Goal: Task Accomplishment & Management: Manage account settings

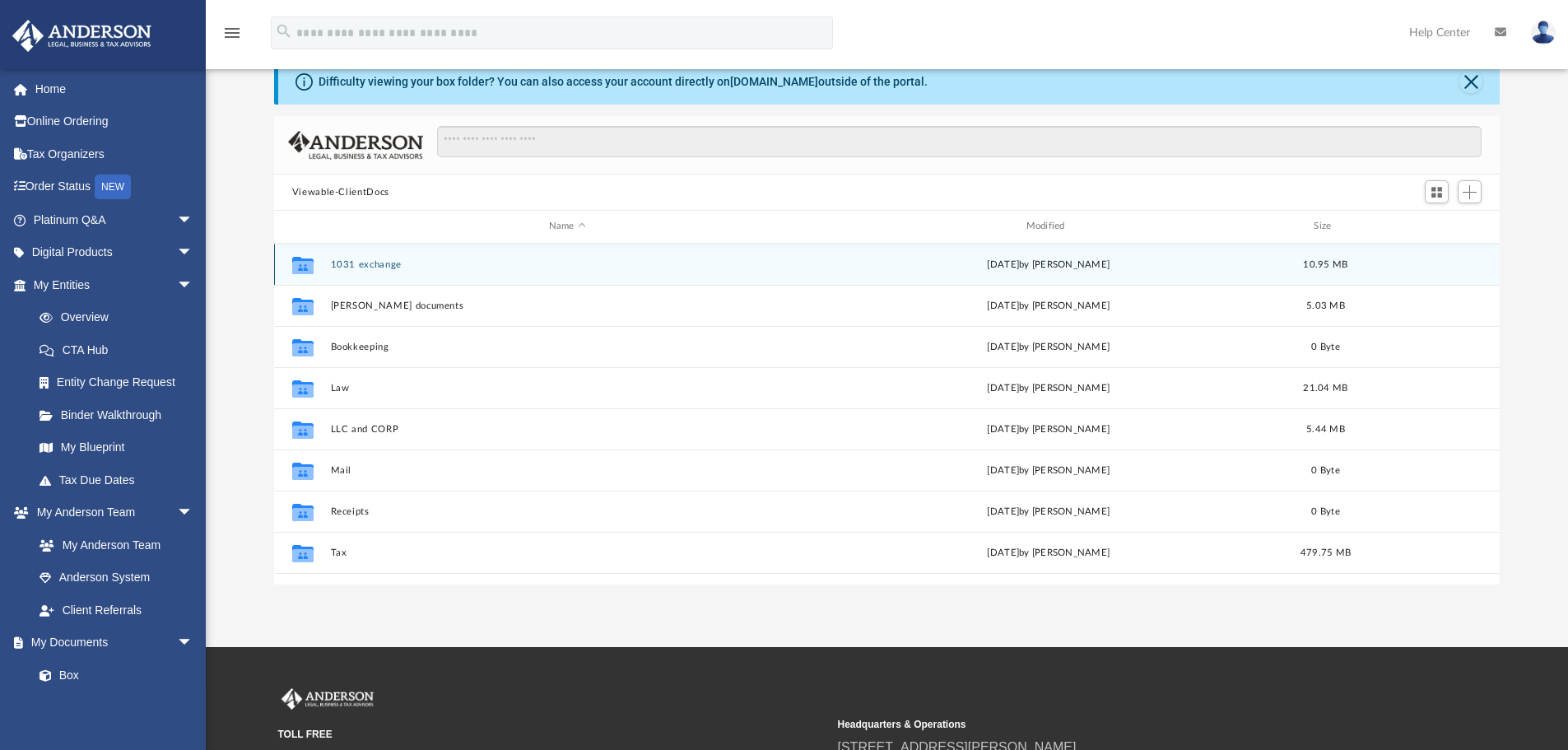
scroll to position [82, 0]
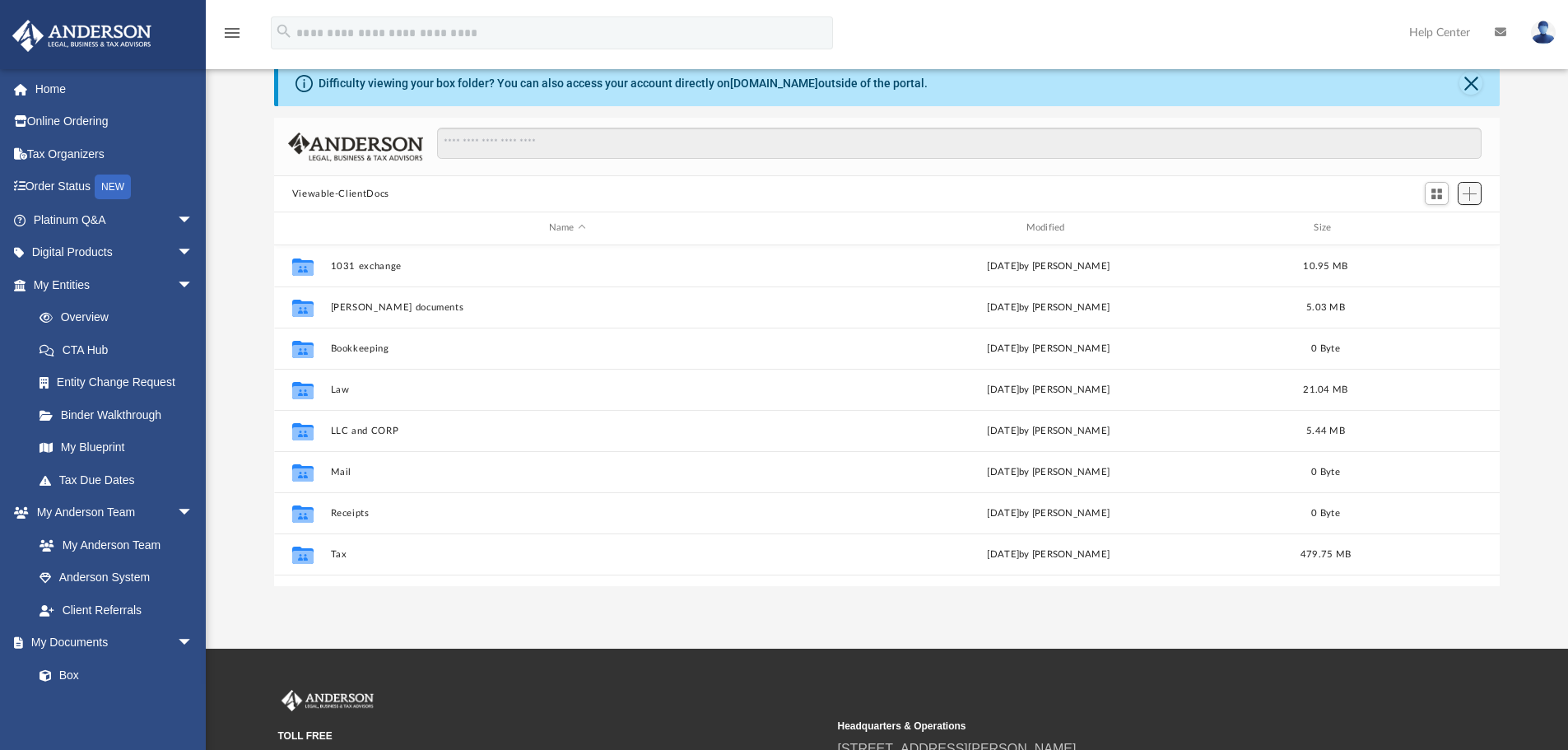
click at [1478, 197] on button "Add" at bounding box center [1470, 193] width 25 height 23
click at [1443, 252] on li "New Folder" at bounding box center [1446, 252] width 52 height 17
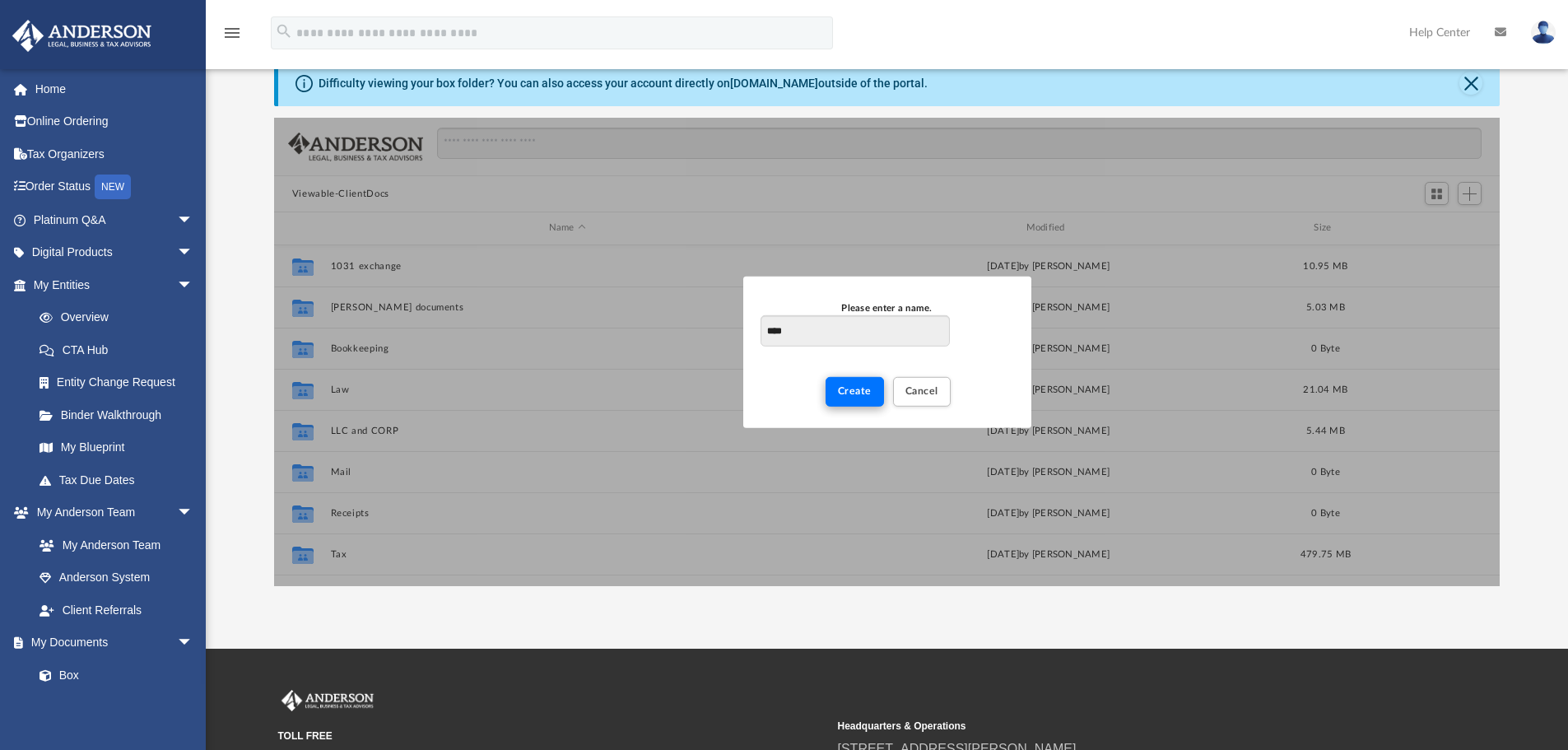
type input "****"
click at [855, 391] on span "Create" at bounding box center [855, 391] width 34 height 10
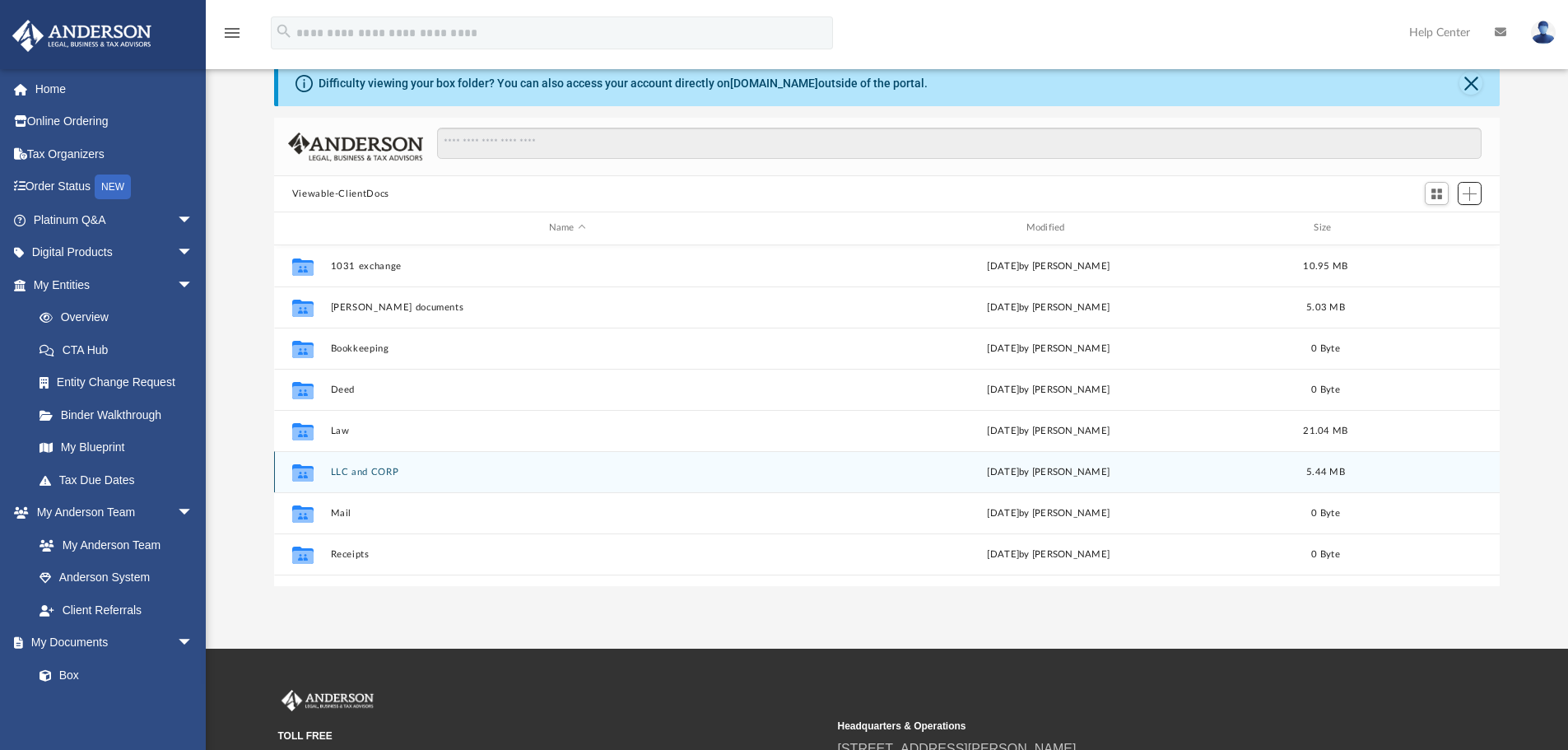
scroll to position [71, 0]
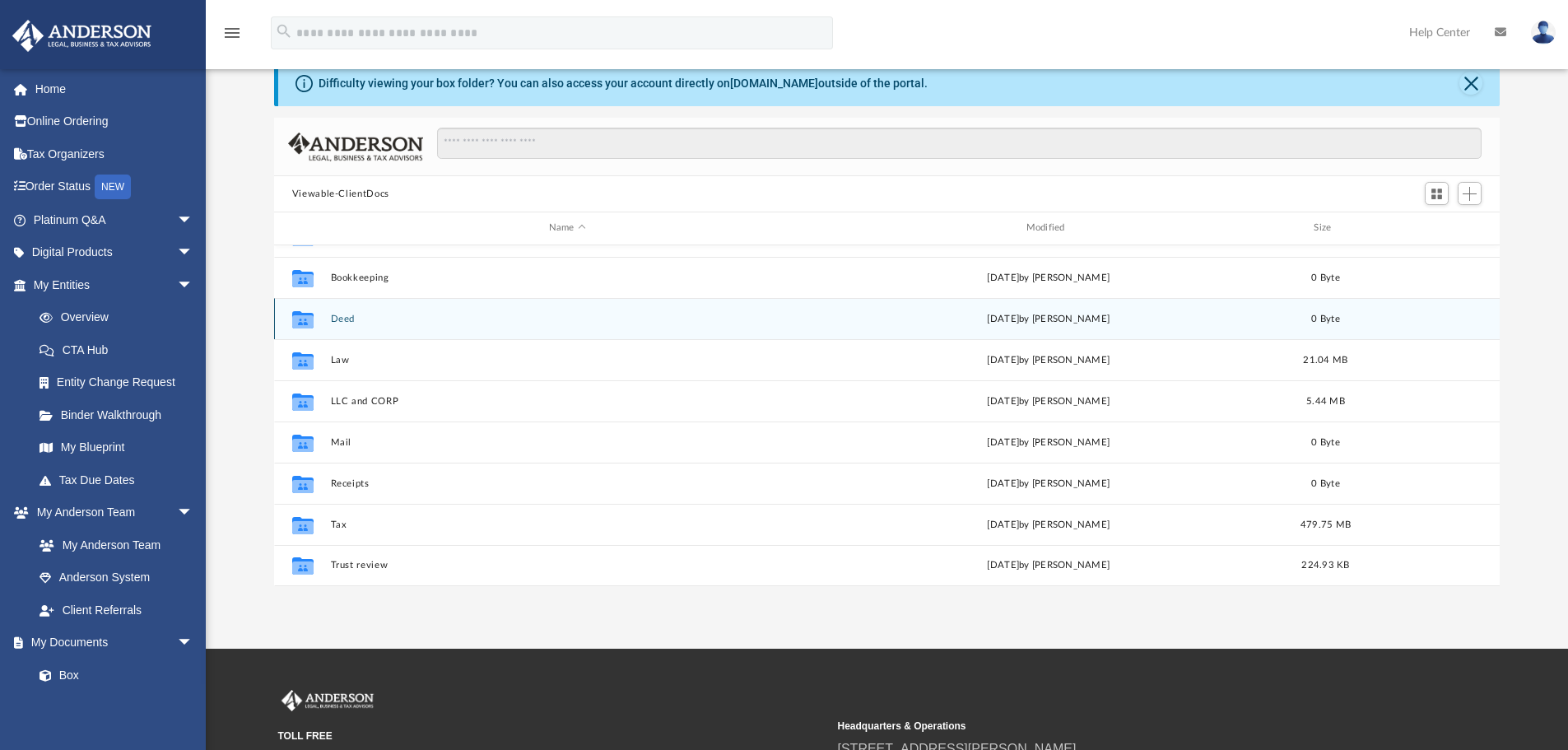
click at [302, 321] on icon "grid" at bounding box center [303, 321] width 22 height 13
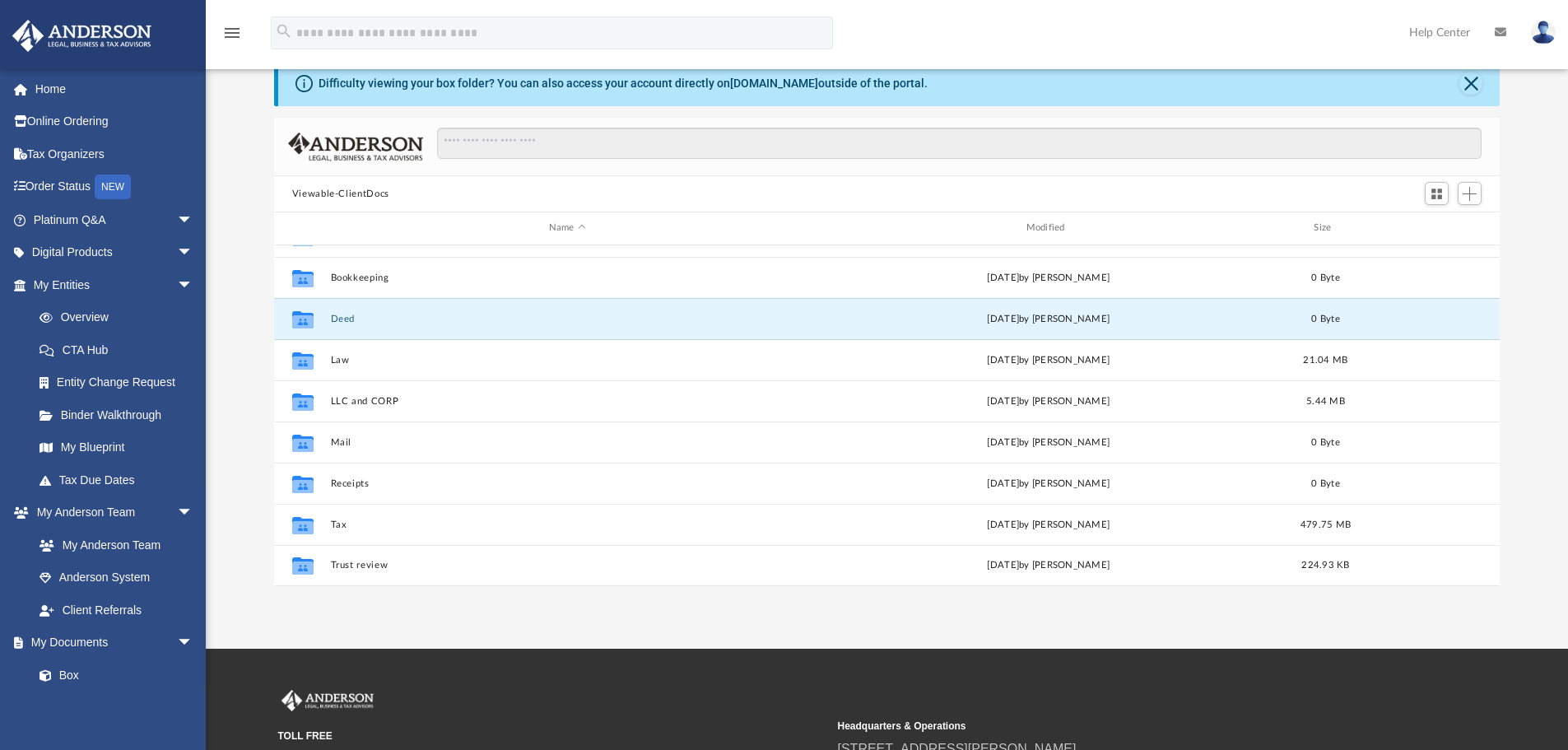
drag, startPoint x: 514, startPoint y: 654, endPoint x: 435, endPoint y: 616, distance: 87.7
click at [324, 320] on div "Collaborated Folder Deed [DATE] by [PERSON_NAME] 0 Byte" at bounding box center [887, 319] width 1227 height 41
click at [314, 320] on icon "Collaborated Folder" at bounding box center [303, 319] width 27 height 27
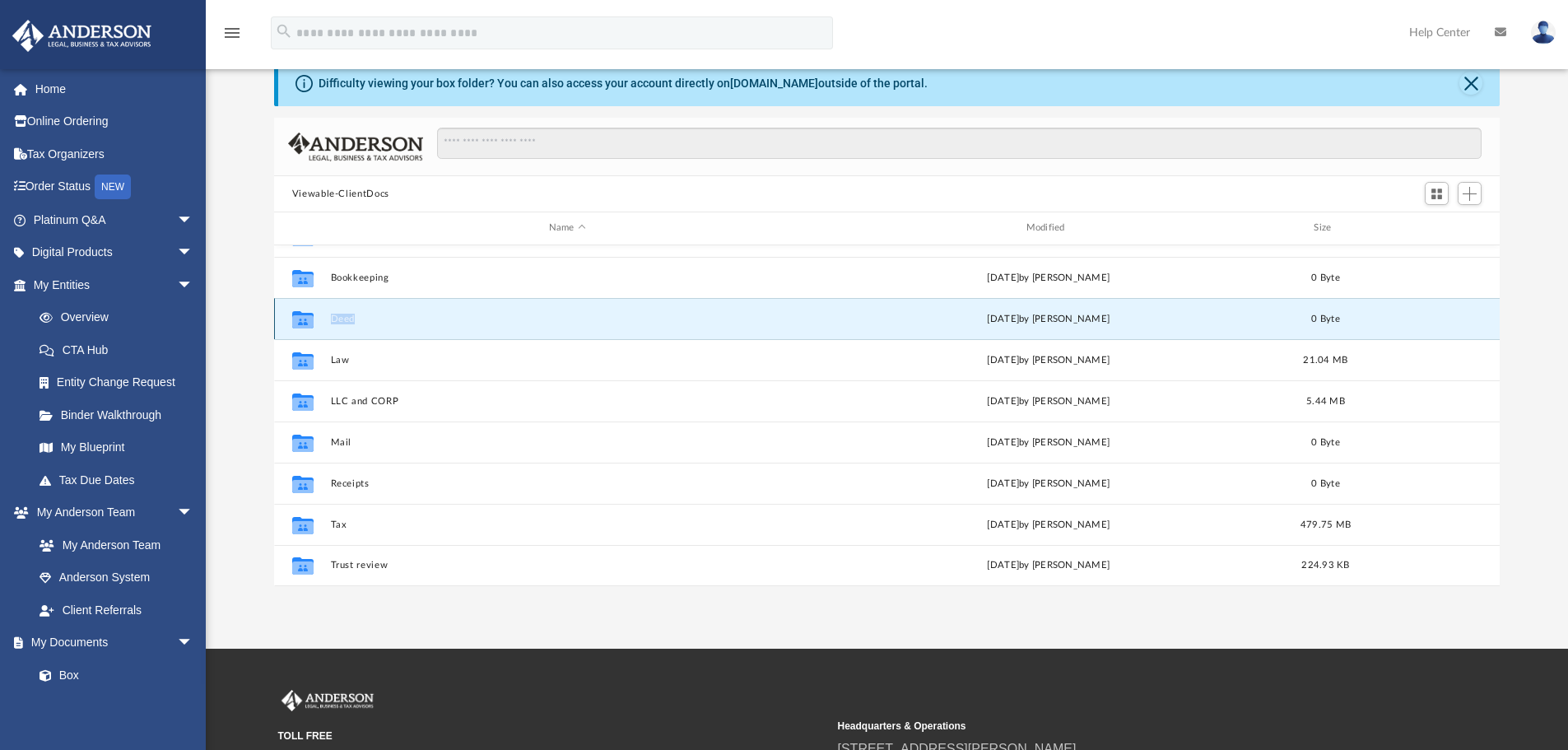
click at [314, 320] on icon "Collaborated Folder" at bounding box center [303, 319] width 27 height 27
click at [301, 320] on icon "grid" at bounding box center [303, 321] width 22 height 13
click at [297, 326] on icon "grid" at bounding box center [303, 321] width 22 height 13
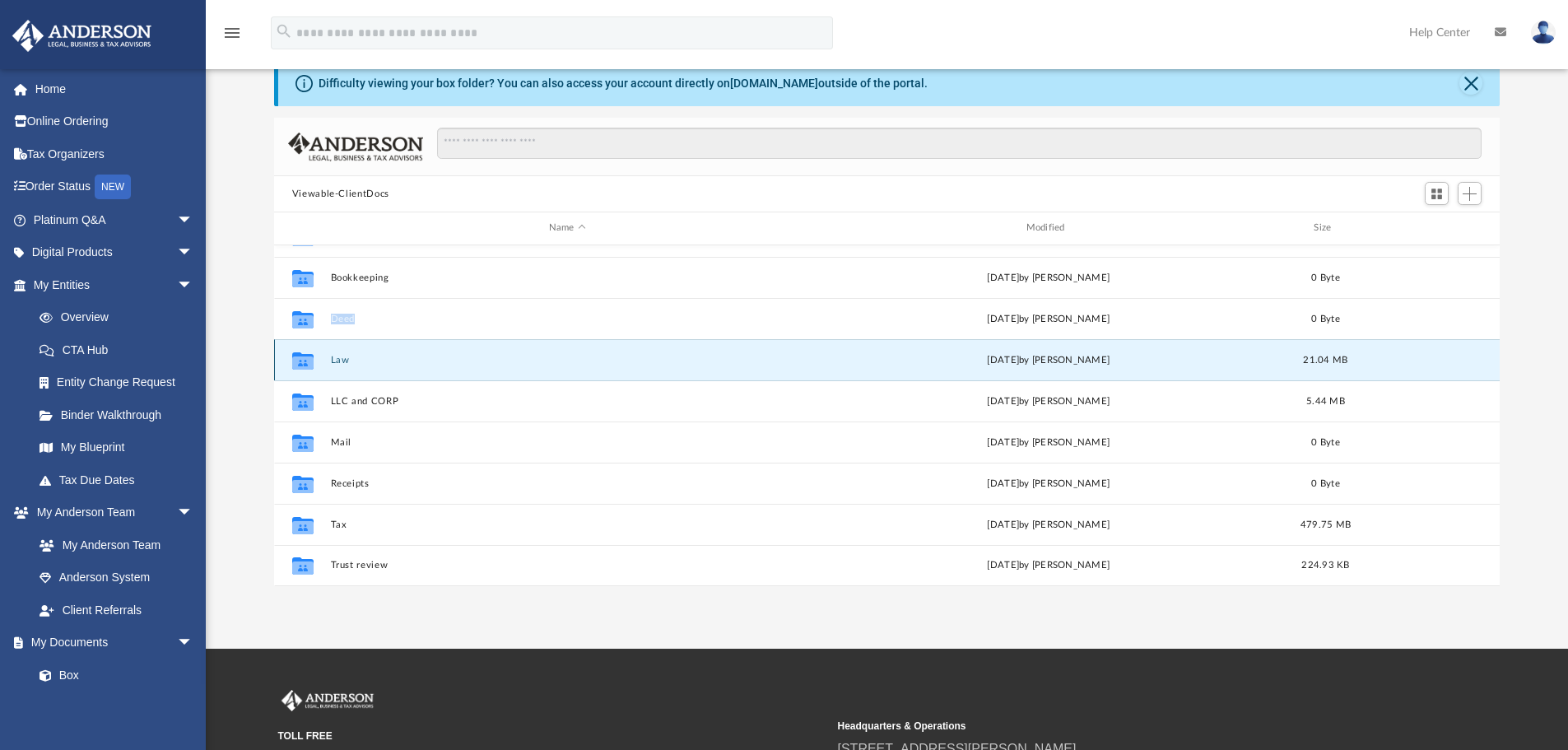
click at [337, 361] on button "Law" at bounding box center [567, 359] width 474 height 11
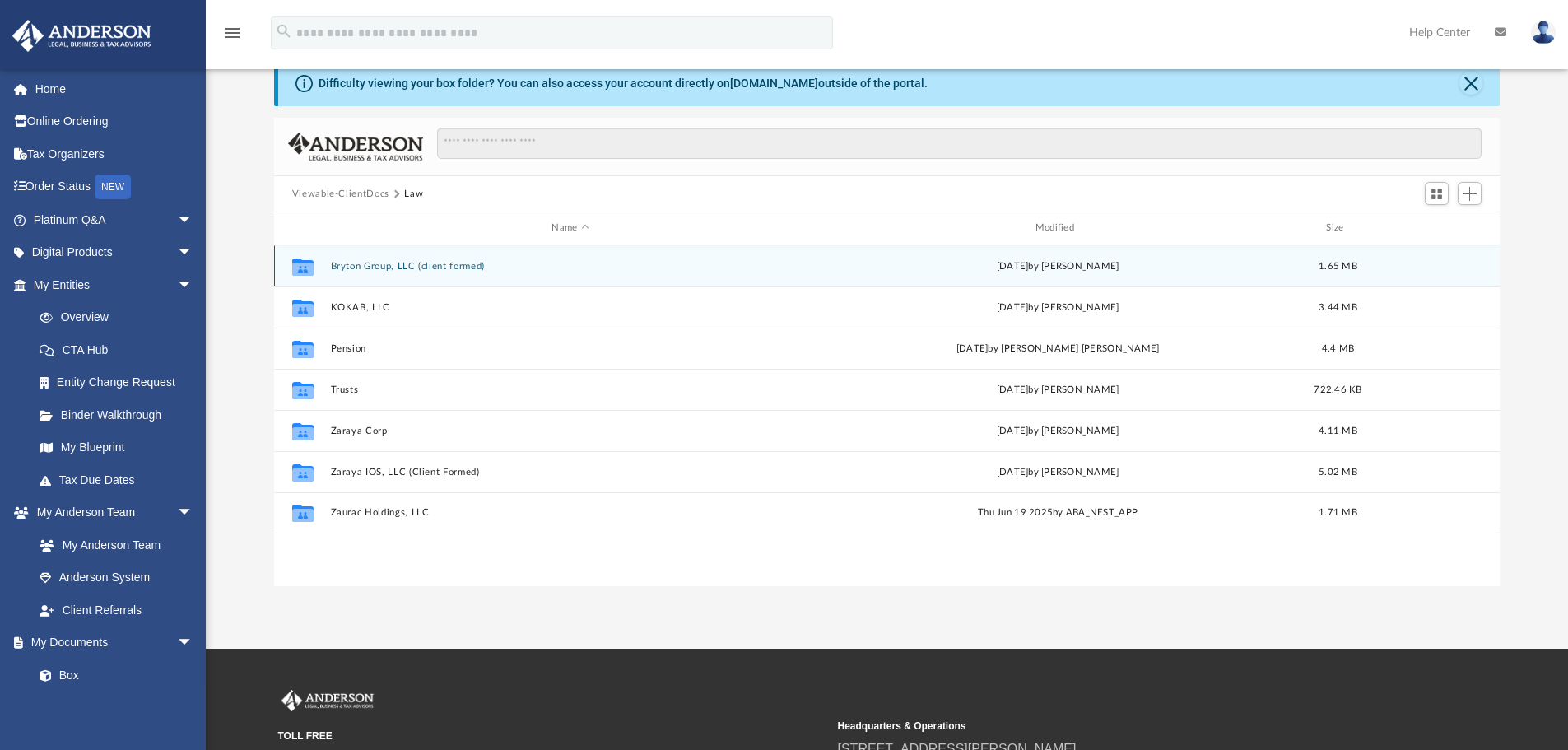
scroll to position [0, 0]
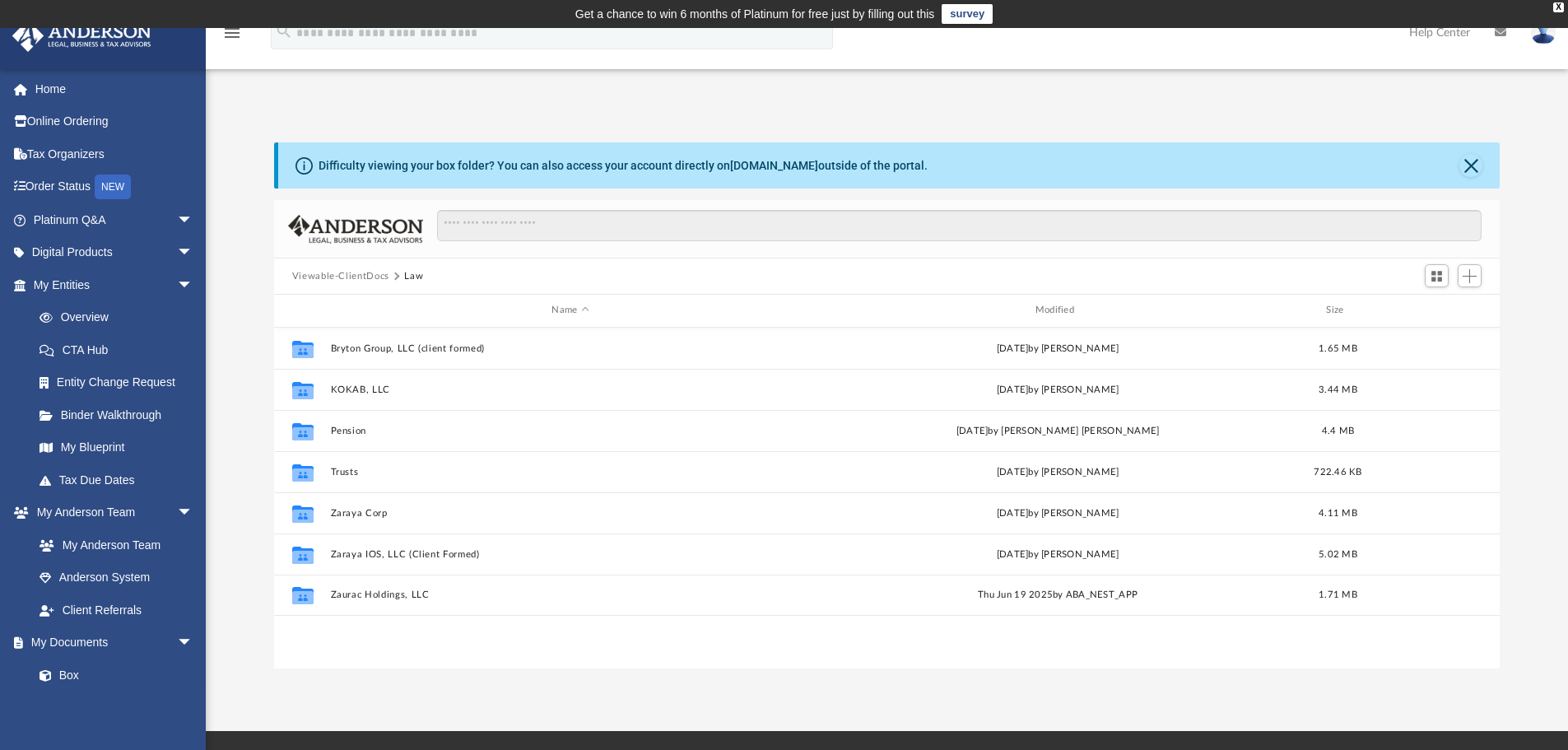
click at [354, 275] on button "Viewable-ClientDocs" at bounding box center [340, 276] width 97 height 15
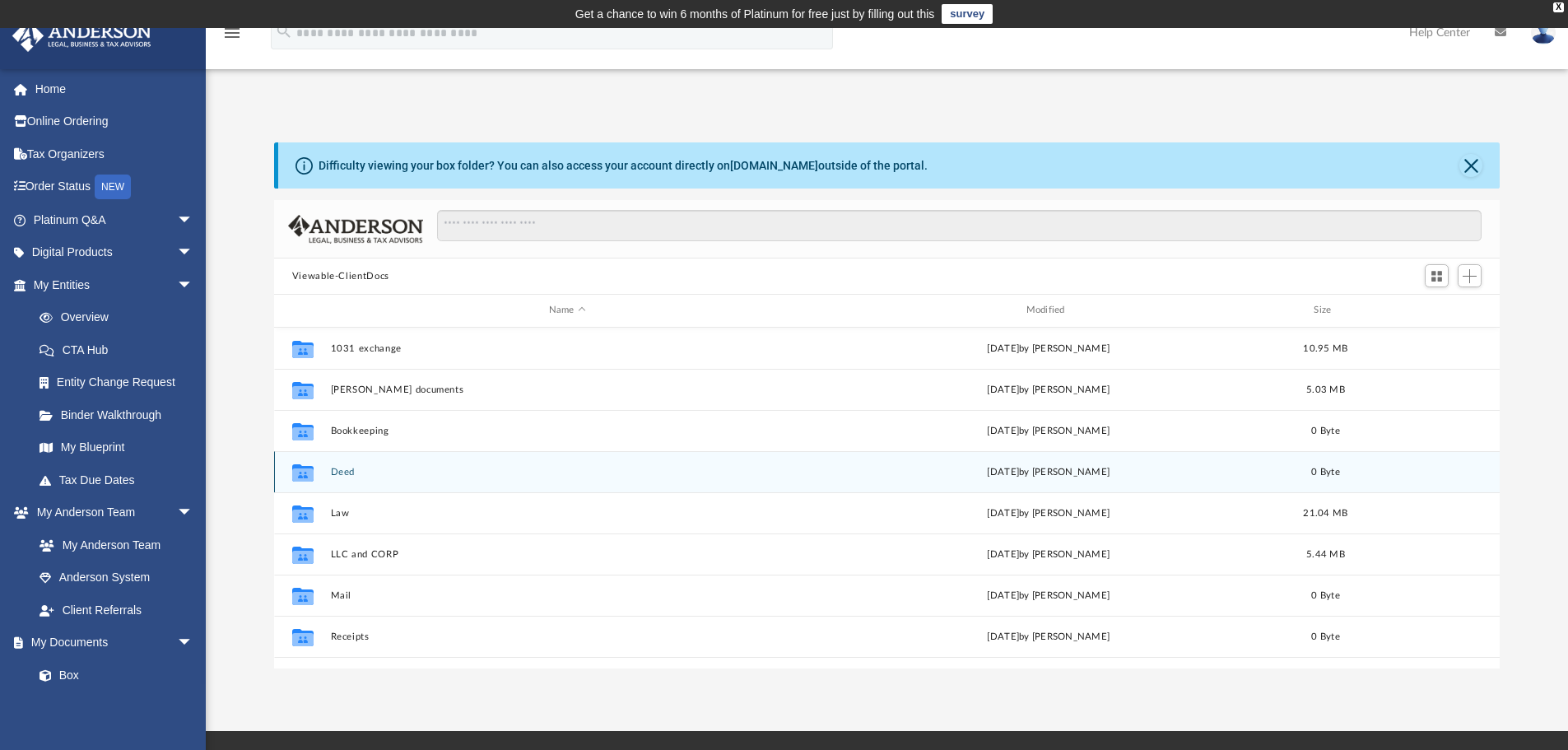
click at [303, 473] on icon "grid" at bounding box center [303, 474] width 22 height 13
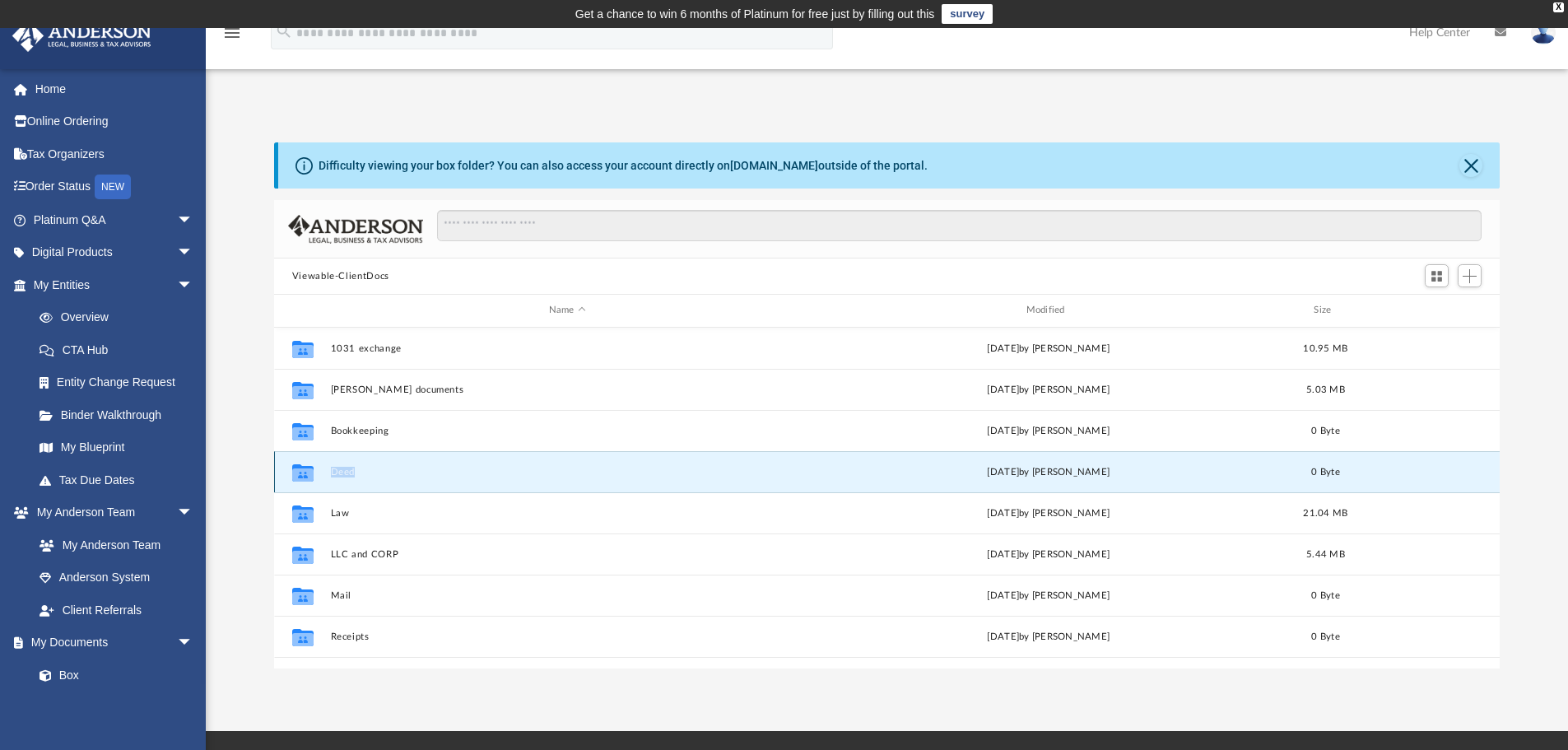
click at [355, 475] on button "Deed" at bounding box center [567, 471] width 474 height 11
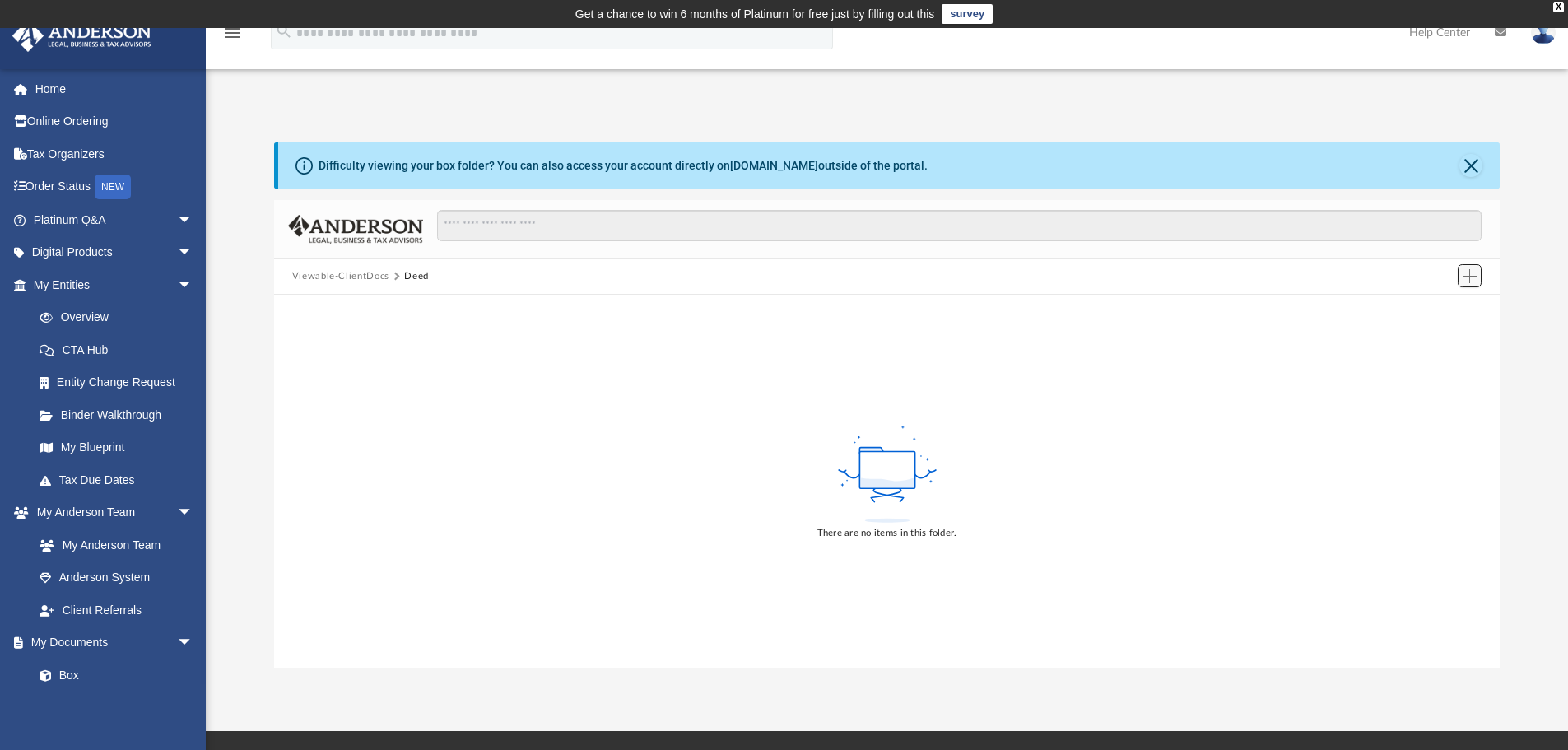
click at [1462, 275] on button "Add" at bounding box center [1470, 275] width 25 height 23
click at [1448, 335] on li "New Folder" at bounding box center [1446, 334] width 52 height 17
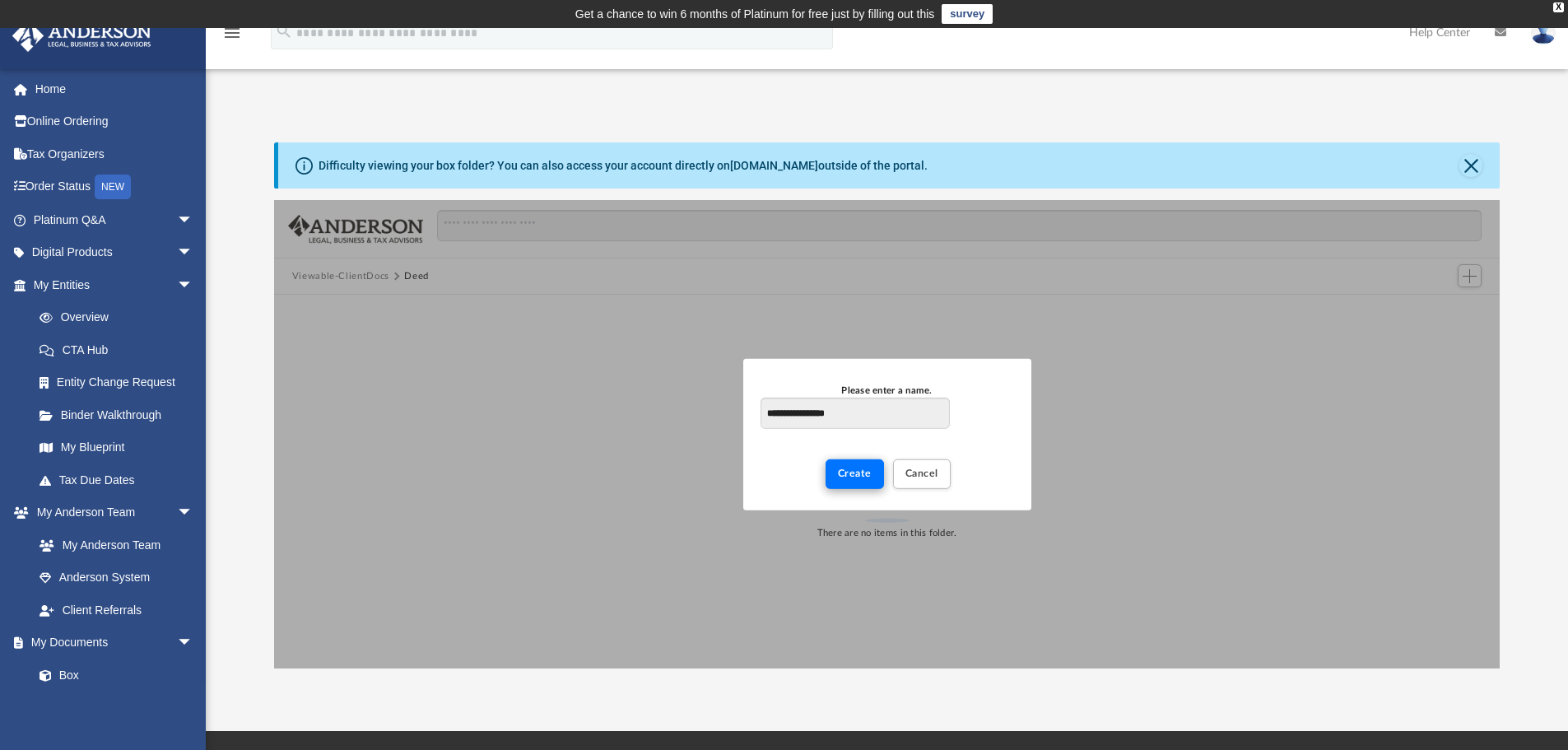
type input "**********"
click at [855, 478] on span "Create" at bounding box center [855, 473] width 34 height 10
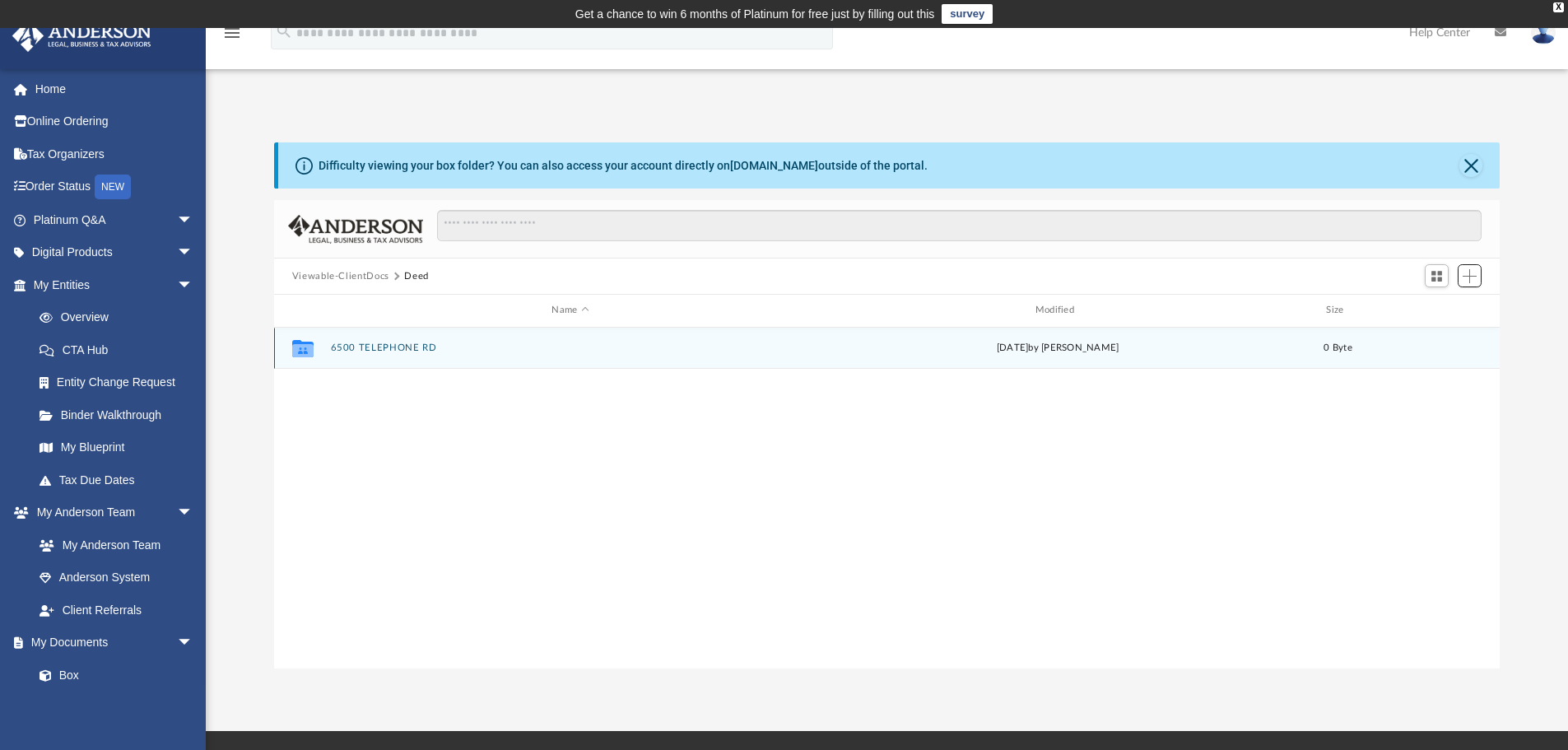
scroll to position [362, 1214]
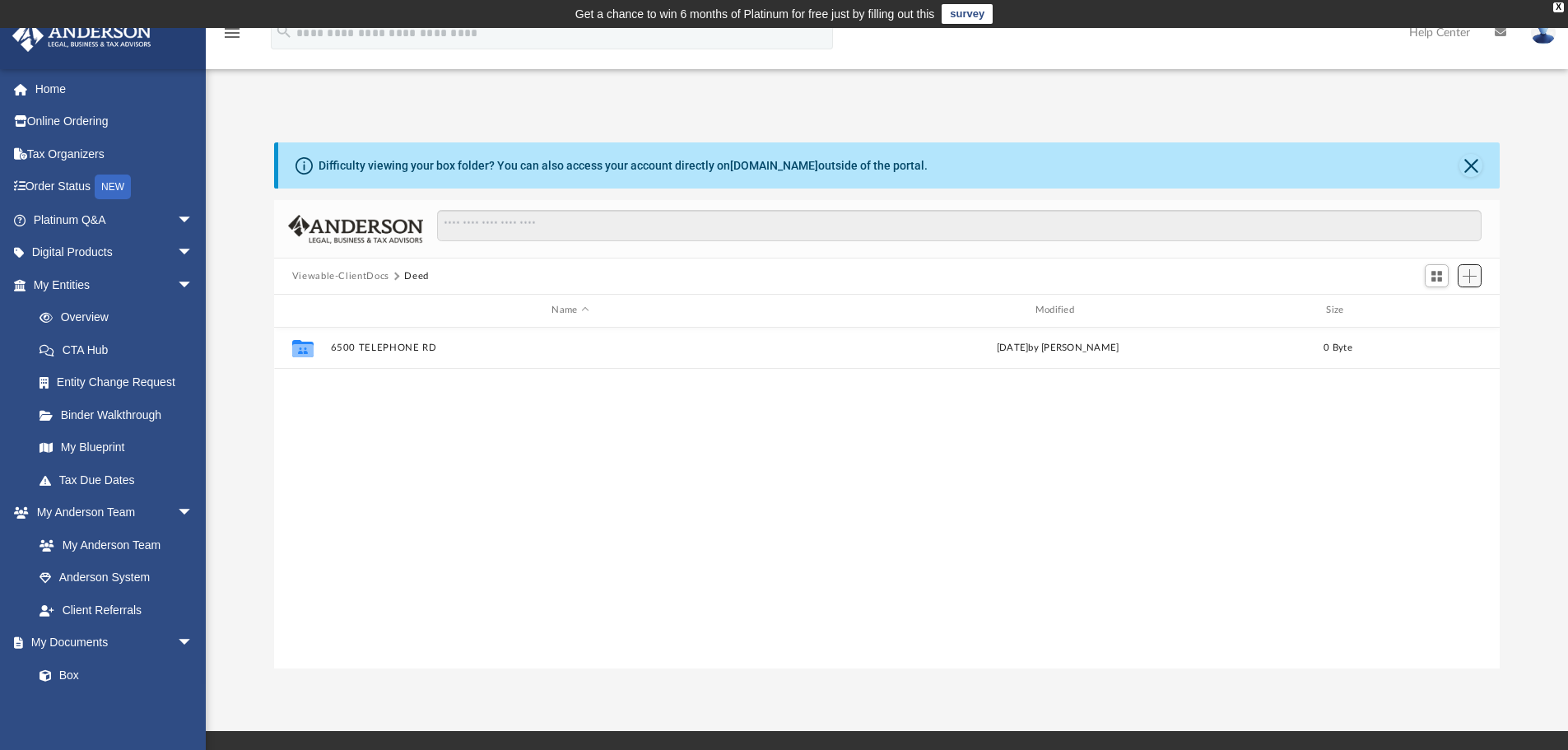
click at [1473, 275] on span "Add" at bounding box center [1469, 275] width 14 height 14
click at [1434, 331] on li "New Folder" at bounding box center [1446, 334] width 52 height 17
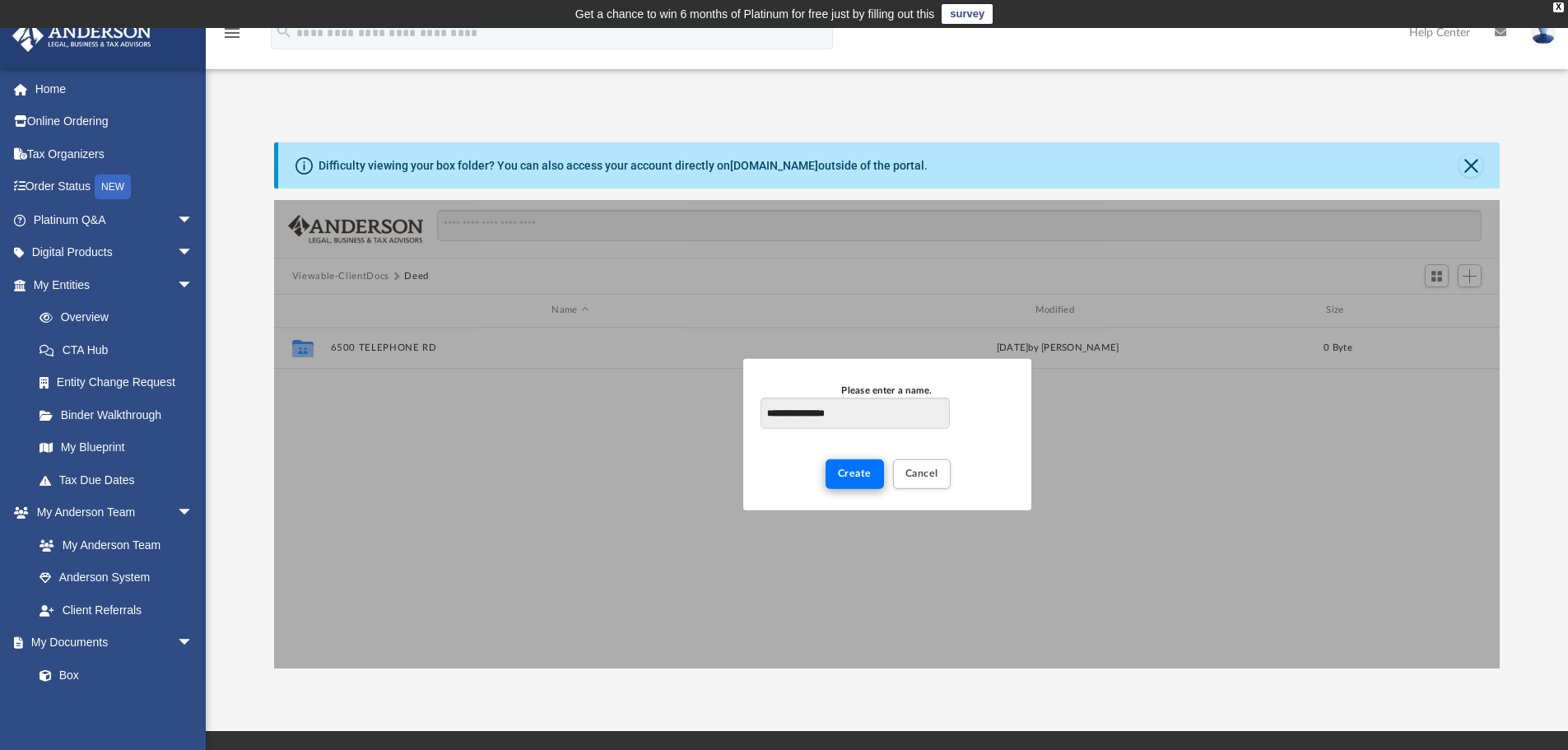
type input "**********"
click at [854, 467] on button "Create" at bounding box center [855, 473] width 58 height 29
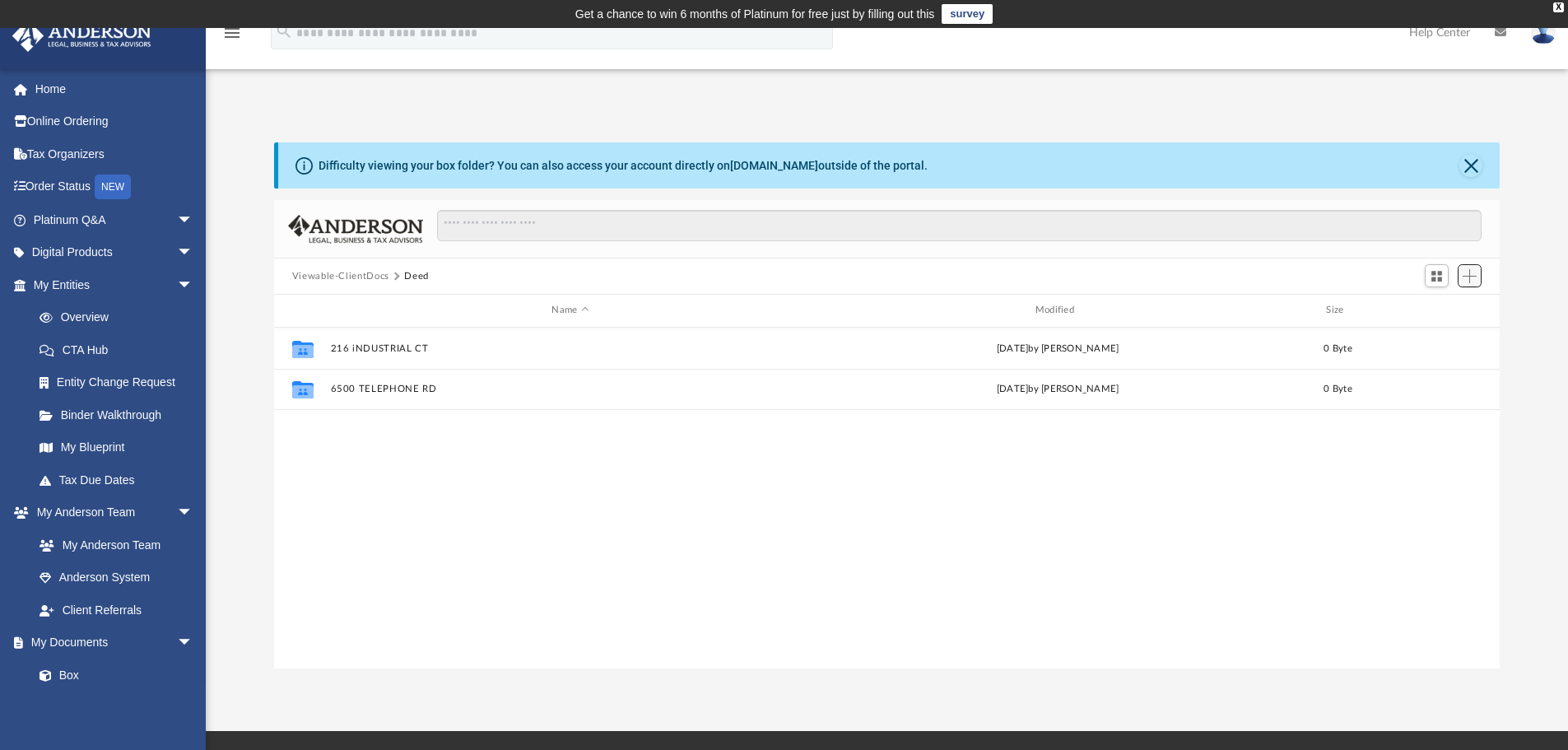
click at [1467, 276] on span "Add" at bounding box center [1469, 275] width 14 height 14
click at [1444, 334] on li "New Folder" at bounding box center [1446, 334] width 52 height 17
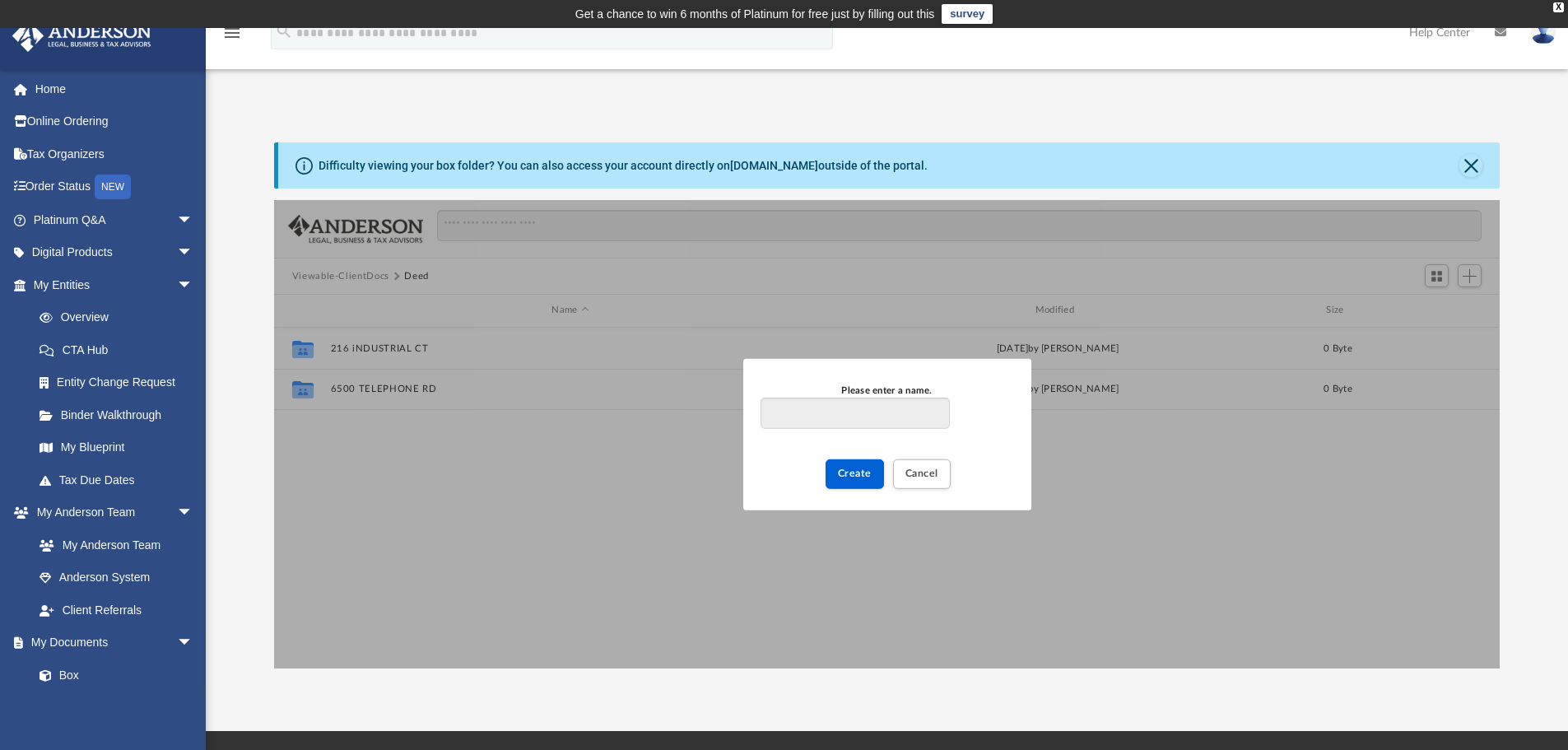
type input "*"
drag, startPoint x: 1517, startPoint y: 449, endPoint x: 1546, endPoint y: 450, distance: 29.0
click at [1517, 450] on div "Difficulty viewing your box folder? You can also access your account directly o…" at bounding box center [887, 406] width 1362 height 526
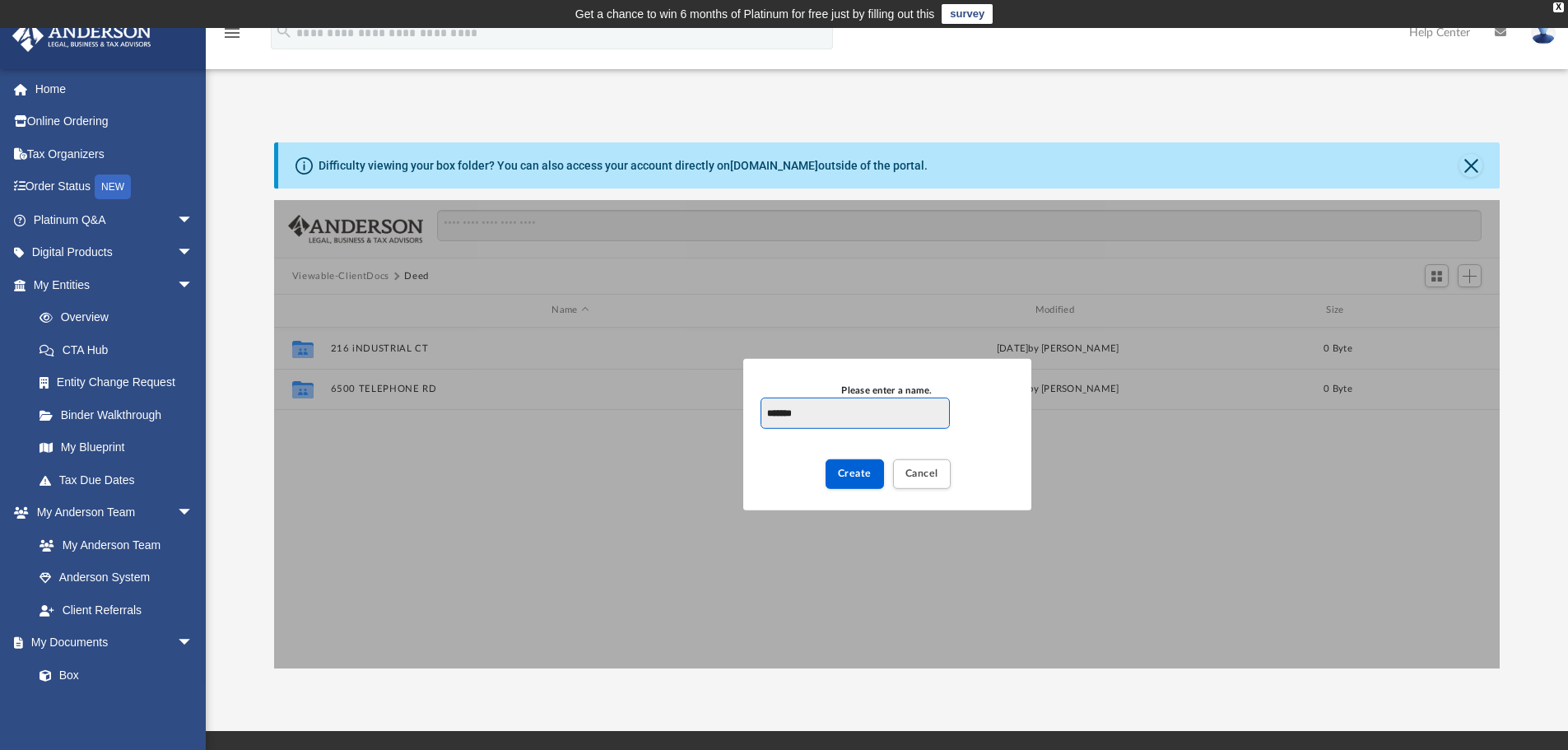
click at [895, 409] on input "*******" at bounding box center [854, 413] width 188 height 32
type input "**********"
click at [852, 475] on span "Create" at bounding box center [855, 473] width 34 height 10
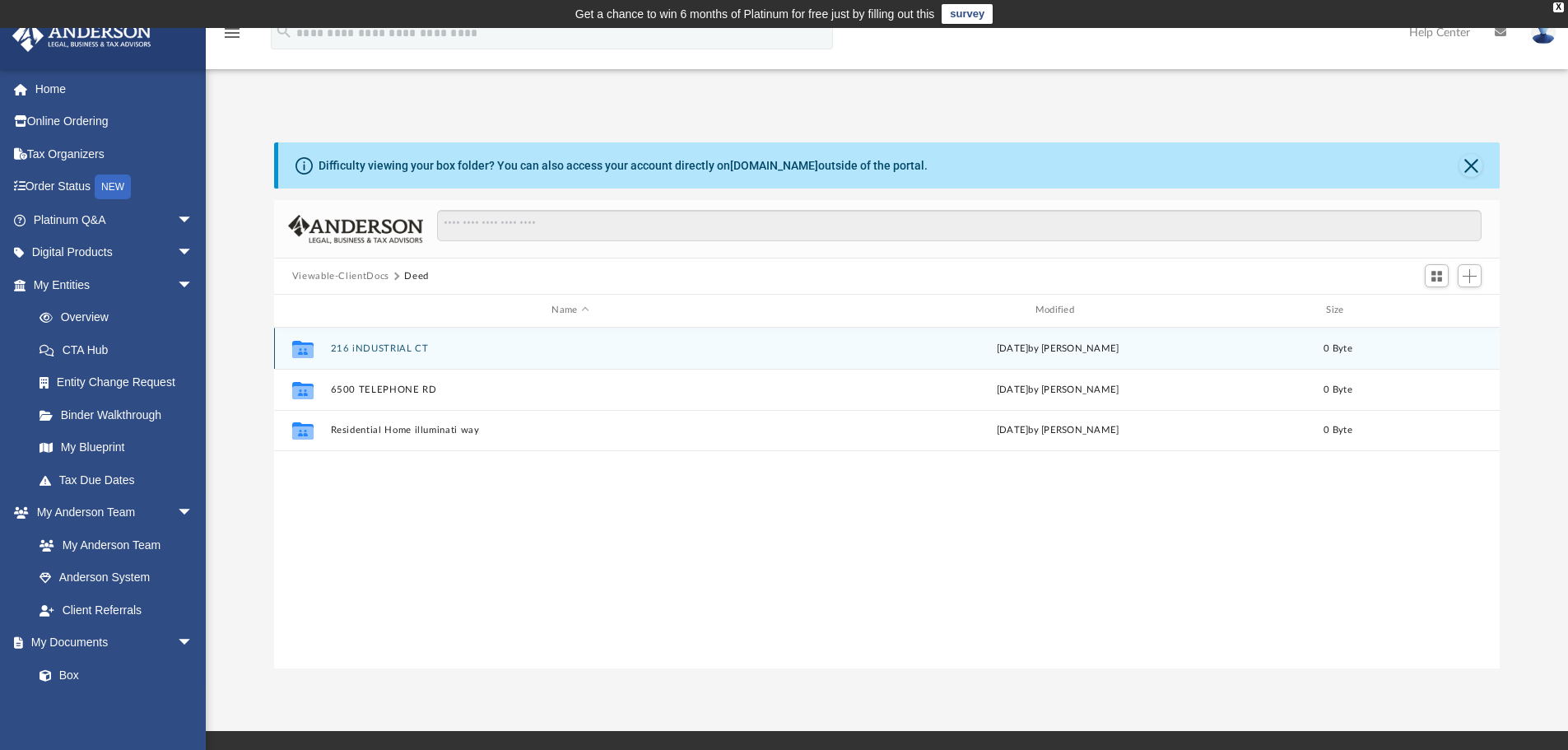
click at [301, 348] on icon "grid" at bounding box center [303, 351] width 22 height 13
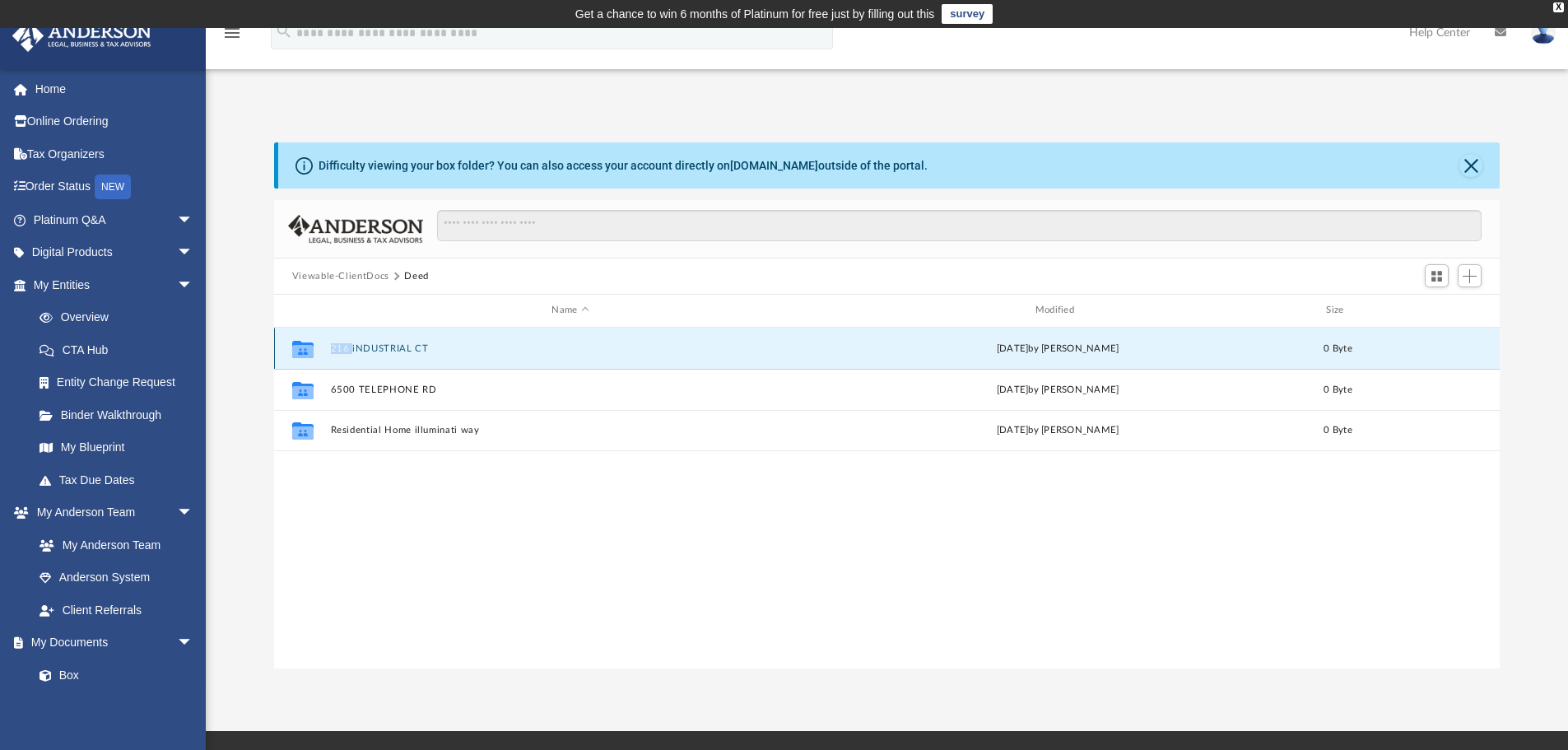
click at [301, 348] on icon "grid" at bounding box center [303, 351] width 22 height 13
click at [388, 351] on button "216 iNDUSTRIAL CT" at bounding box center [570, 348] width 480 height 11
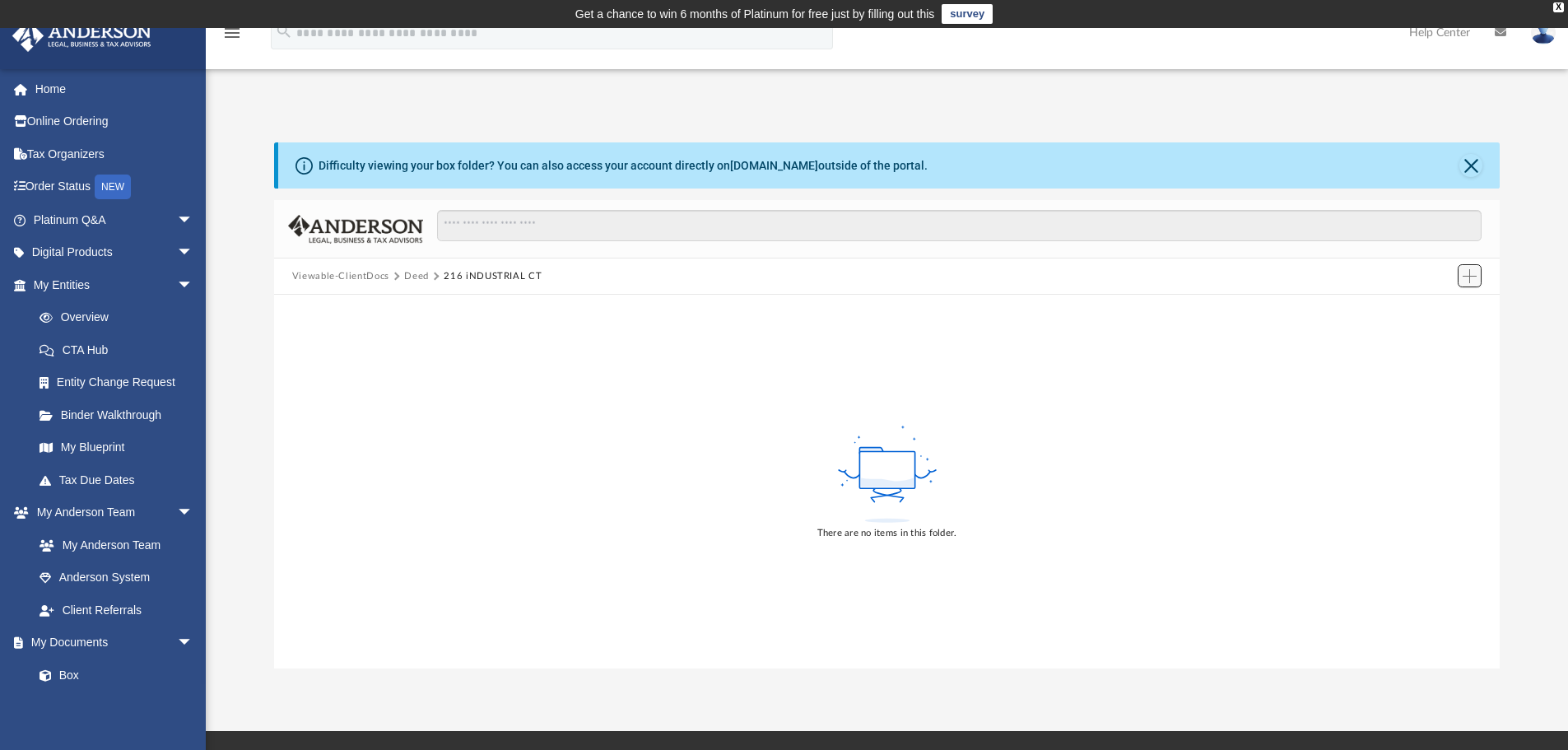
click at [1468, 279] on span "Add" at bounding box center [1469, 275] width 14 height 14
click at [1437, 304] on li "Upload" at bounding box center [1446, 309] width 52 height 17
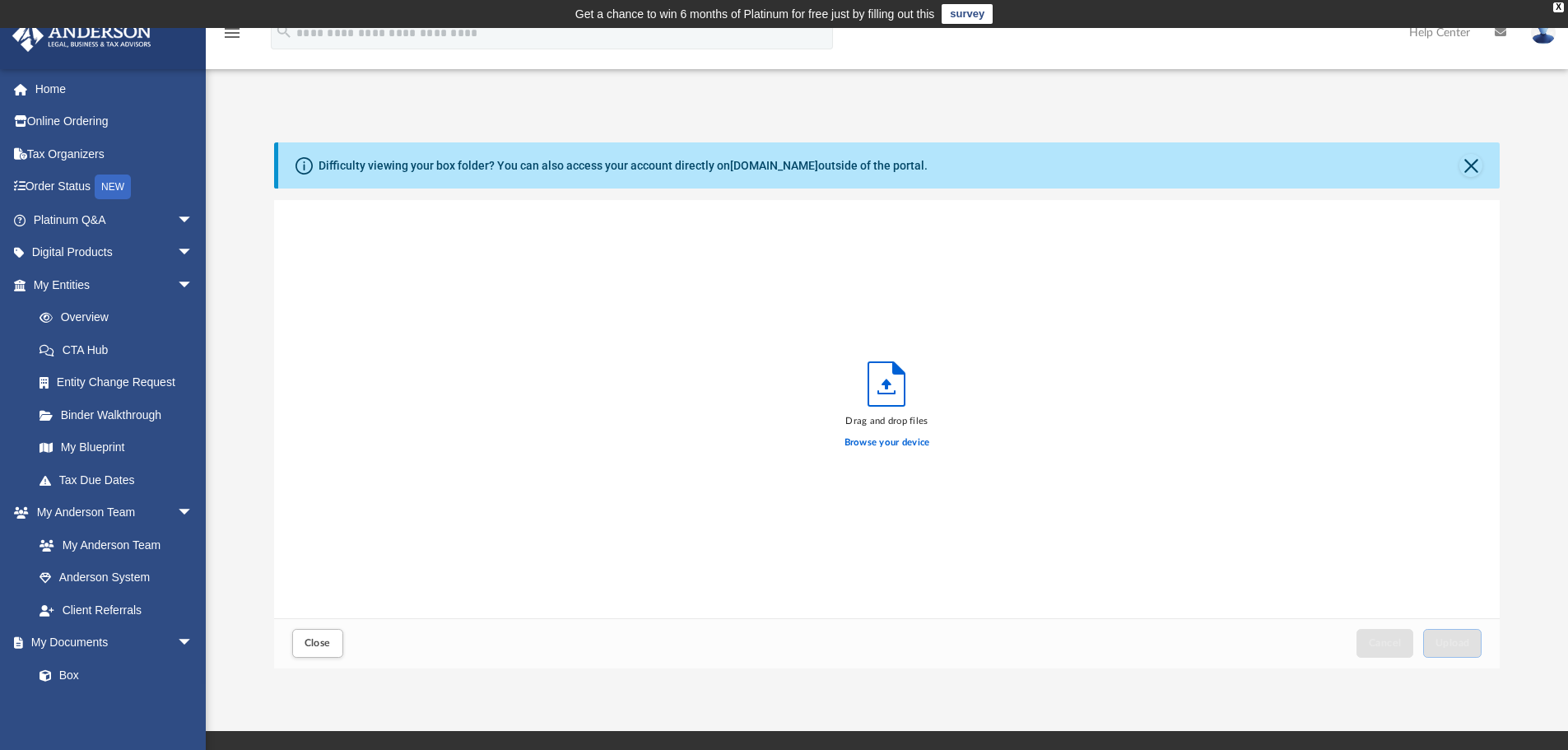
scroll to position [405, 1214]
click at [894, 447] on label "Browse your device" at bounding box center [887, 443] width 85 height 15
click at [0, 0] on input "Browse your device" at bounding box center [0, 0] width 0 height 0
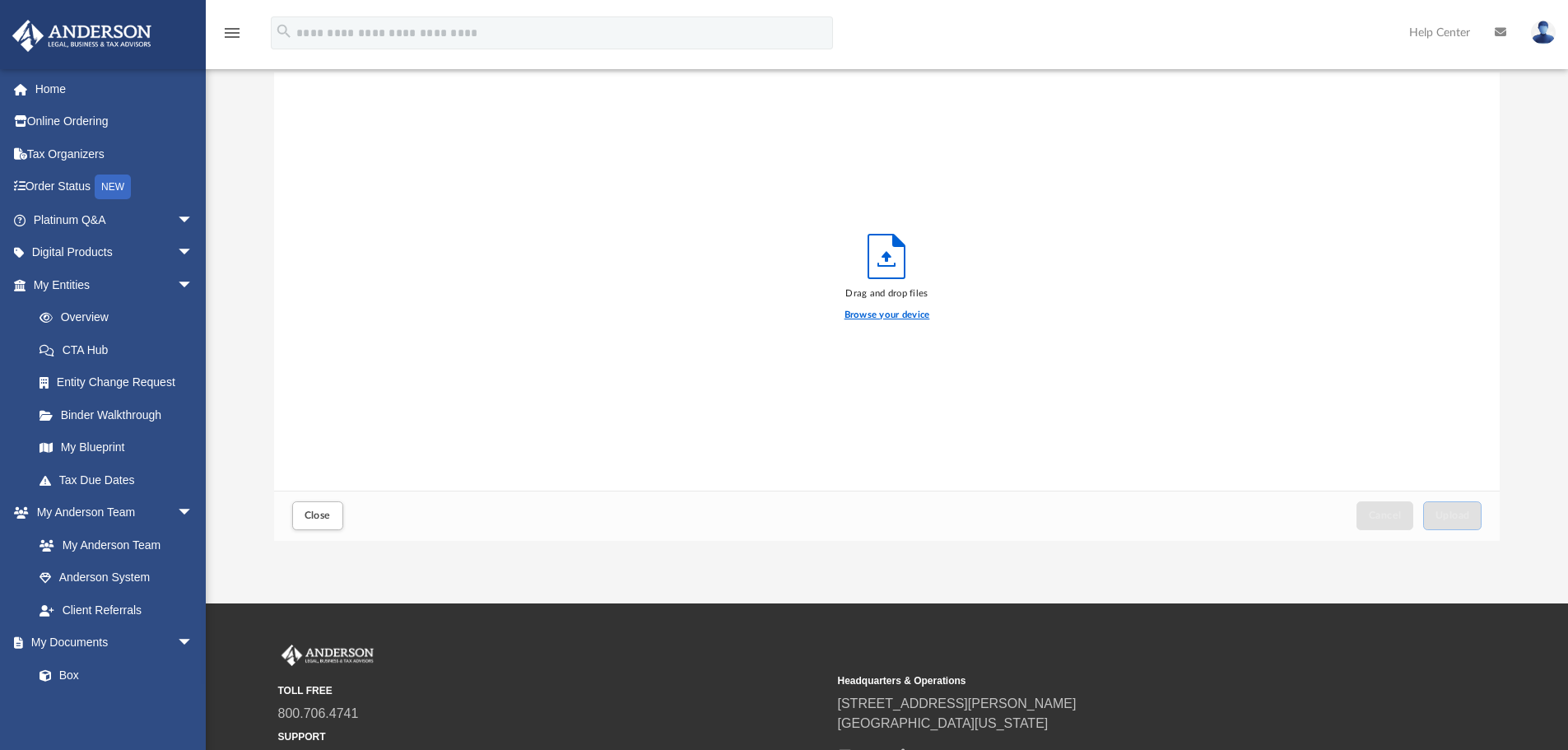
scroll to position [0, 0]
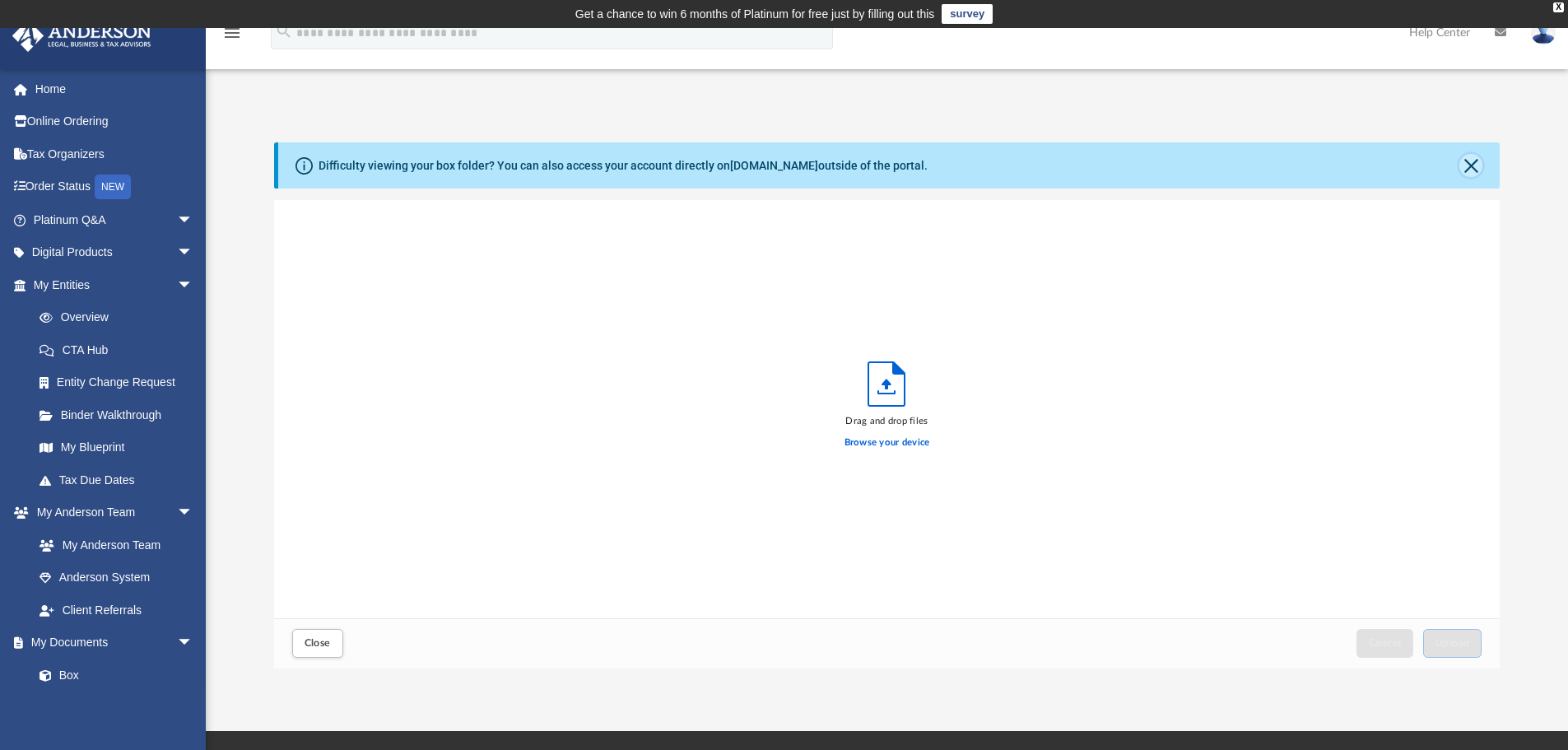
click at [1470, 163] on button "Close" at bounding box center [1471, 165] width 23 height 23
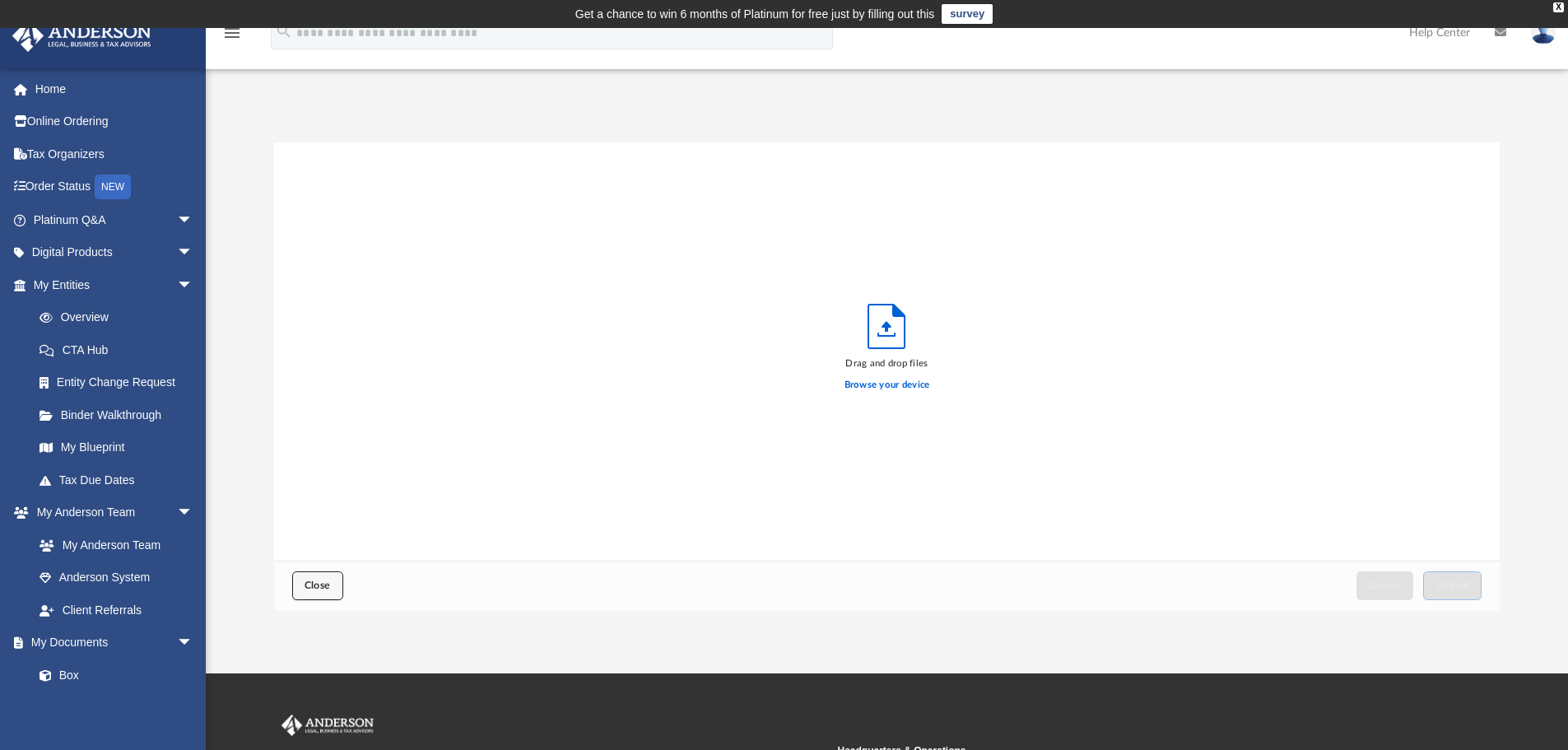
click at [324, 595] on button "Close" at bounding box center [317, 585] width 51 height 29
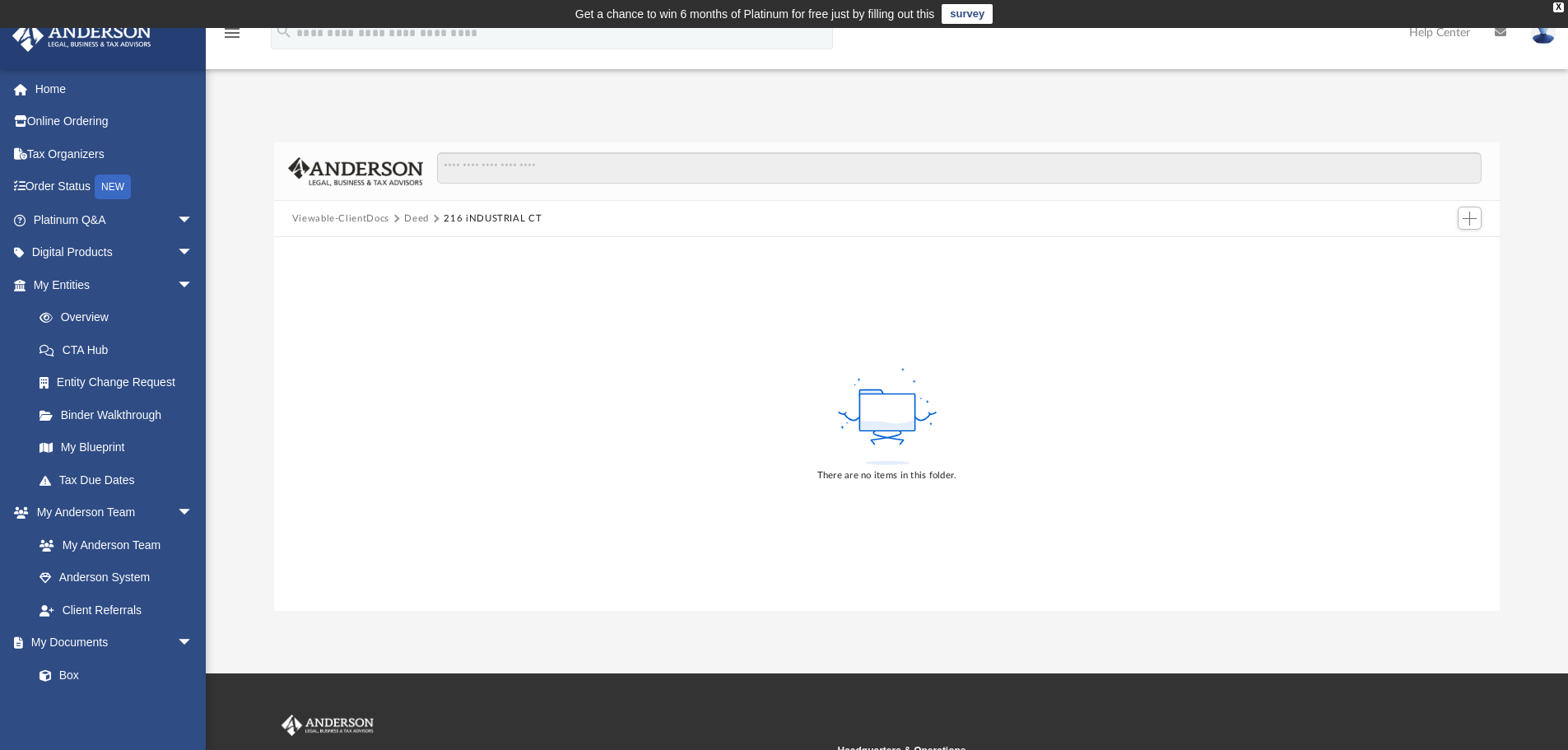
click at [476, 216] on button "216 iNDUSTRIAL CT" at bounding box center [493, 219] width 98 height 15
click at [1477, 213] on span "Add" at bounding box center [1469, 218] width 14 height 14
click at [1422, 248] on li "Upload" at bounding box center [1446, 251] width 52 height 17
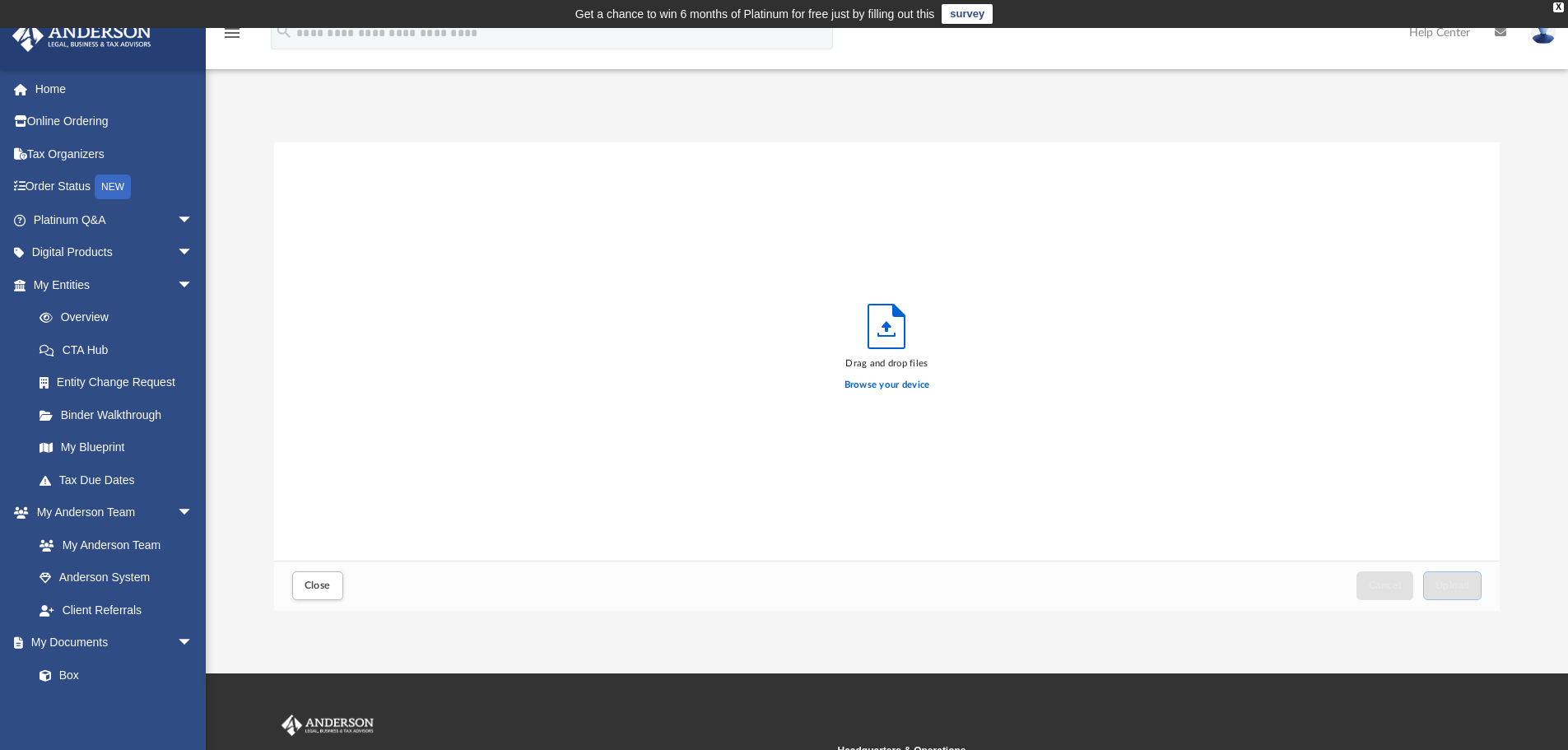
scroll to position [405, 1214]
click at [891, 387] on label "Browse your device" at bounding box center [887, 385] width 85 height 15
click at [0, 0] on input "Browse your device" at bounding box center [0, 0] width 0 height 0
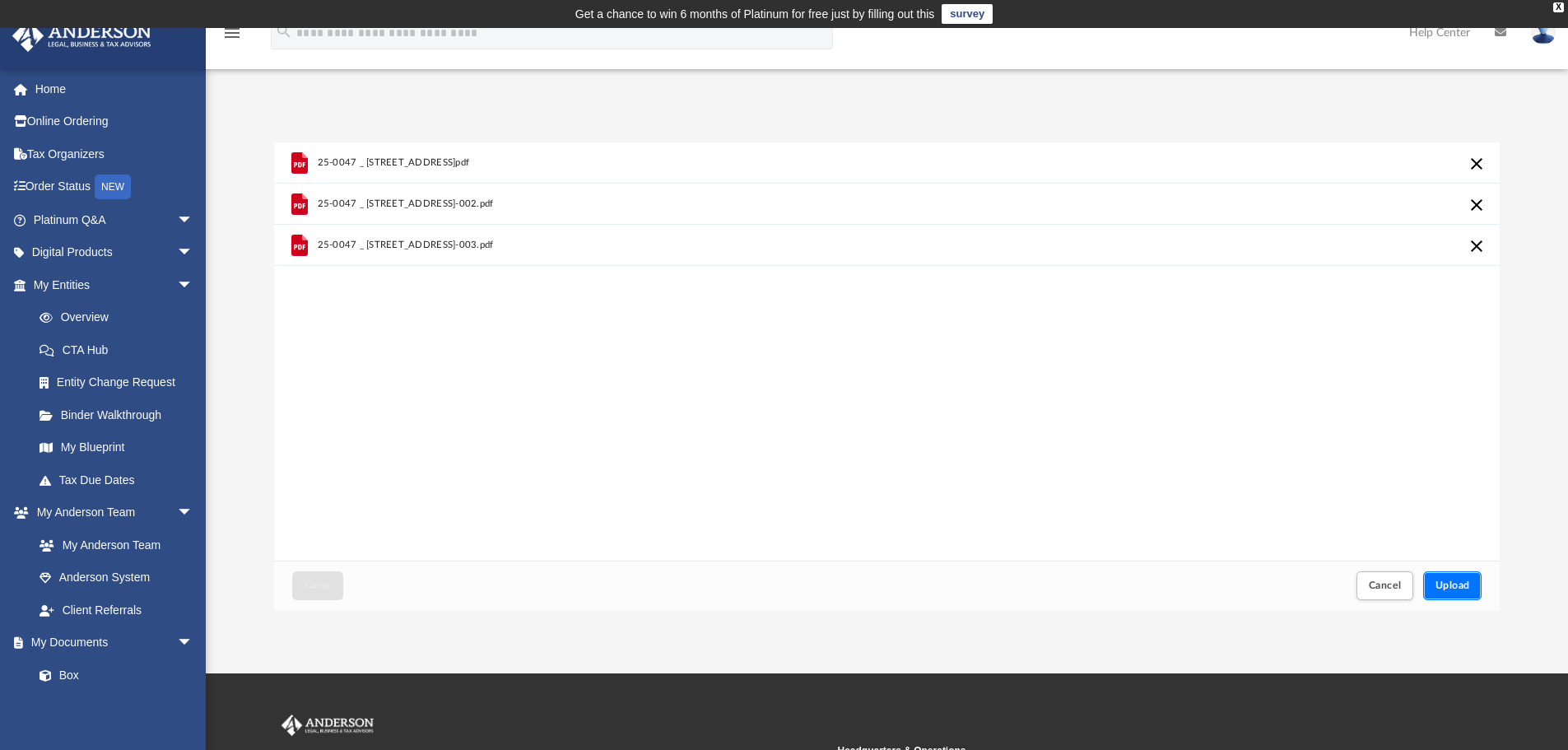
click at [1460, 592] on button "Upload" at bounding box center [1453, 585] width 59 height 29
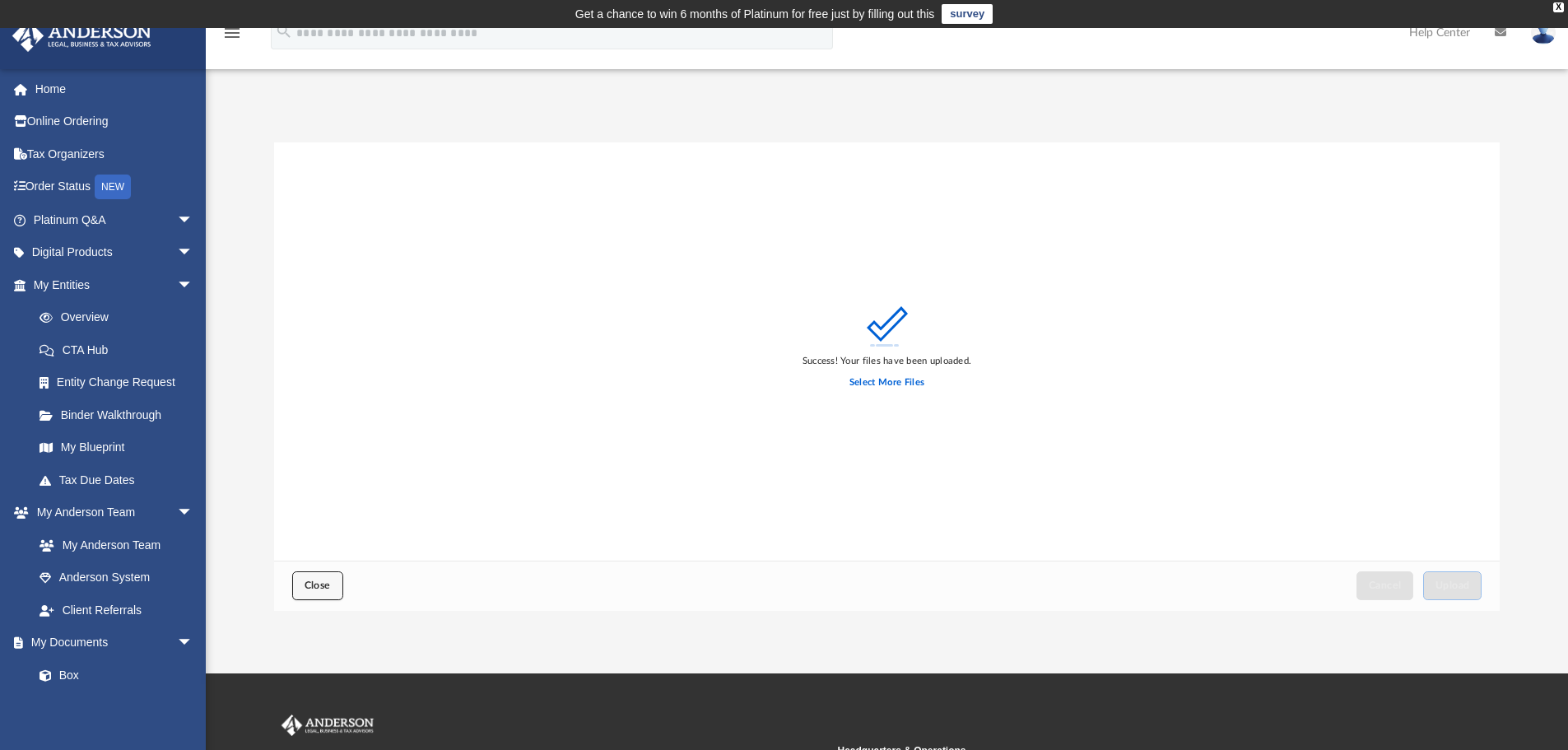
click at [310, 595] on button "Close" at bounding box center [317, 585] width 51 height 29
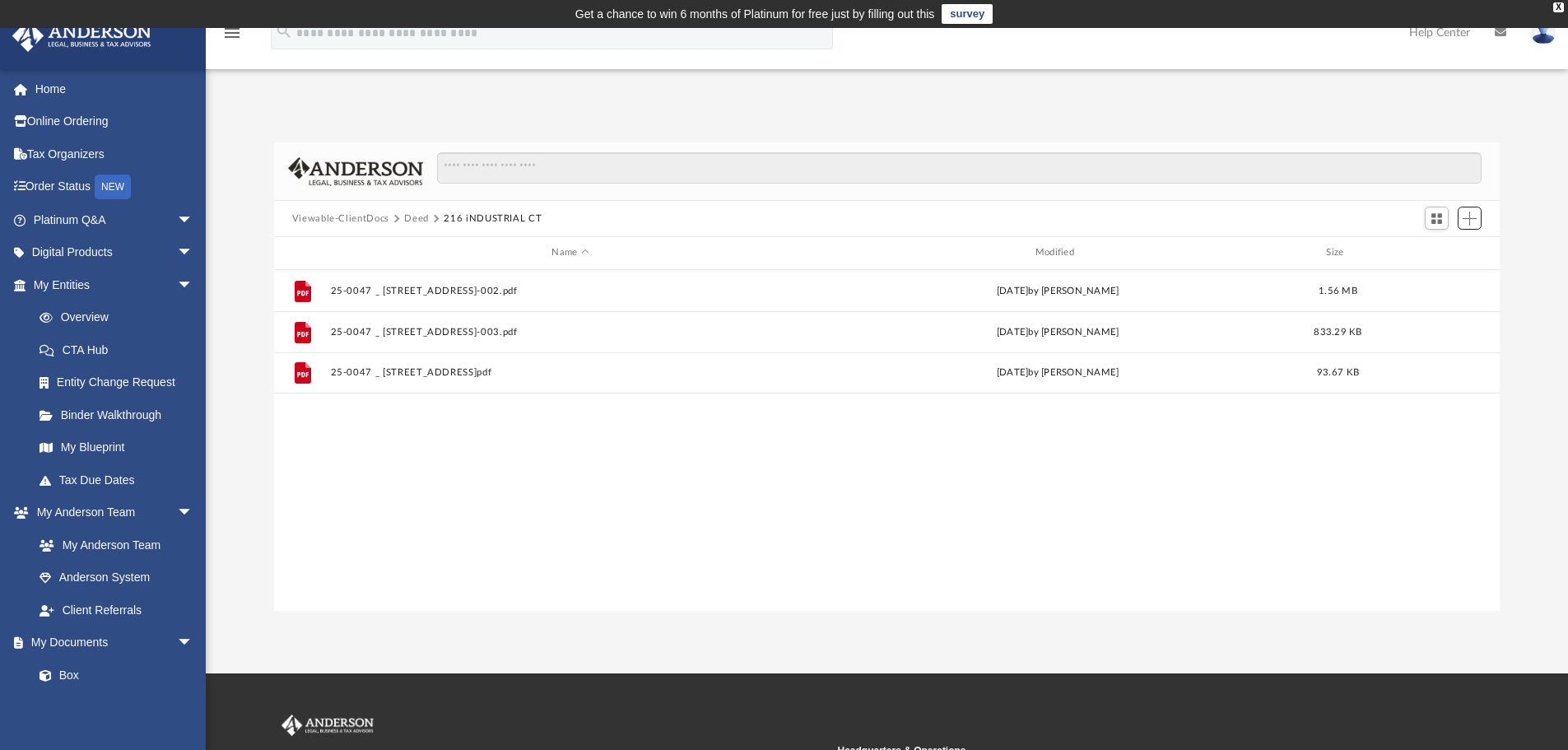
scroll to position [362, 1214]
click at [413, 217] on button "Deed" at bounding box center [417, 219] width 25 height 15
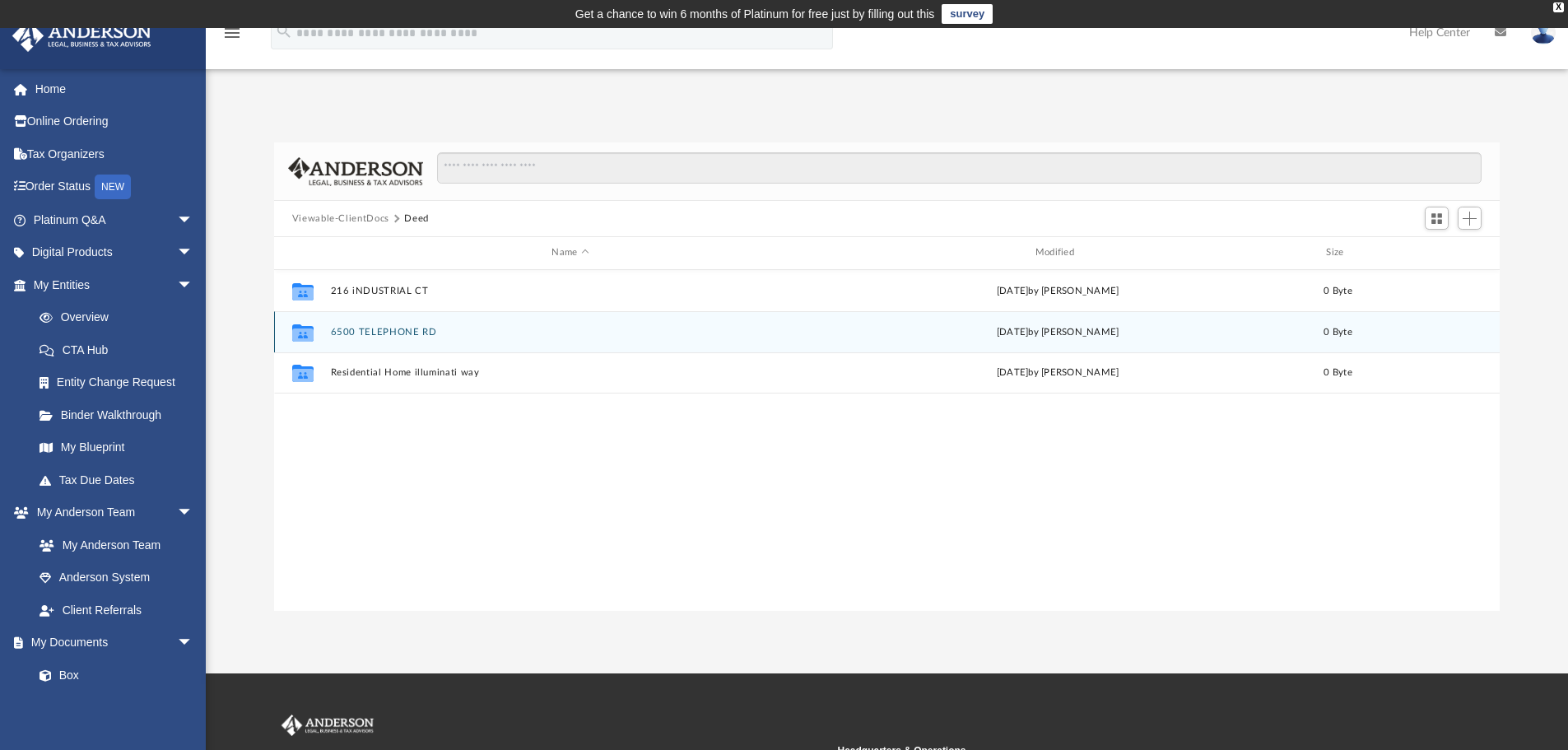
click at [302, 331] on icon "grid" at bounding box center [303, 334] width 22 height 13
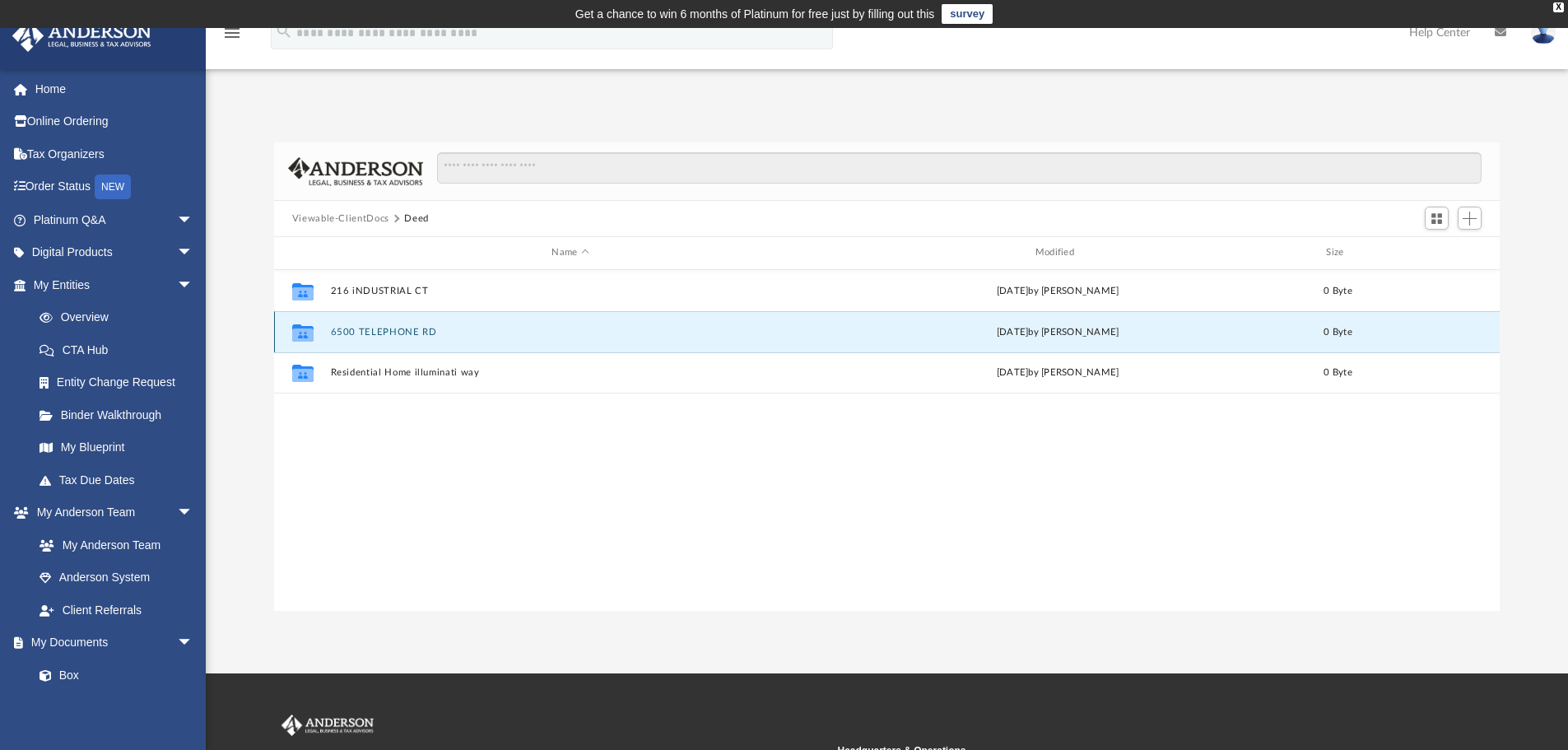
click at [302, 331] on icon "grid" at bounding box center [303, 334] width 22 height 13
click at [361, 331] on button "6500 TELEPHONE RD" at bounding box center [570, 332] width 480 height 11
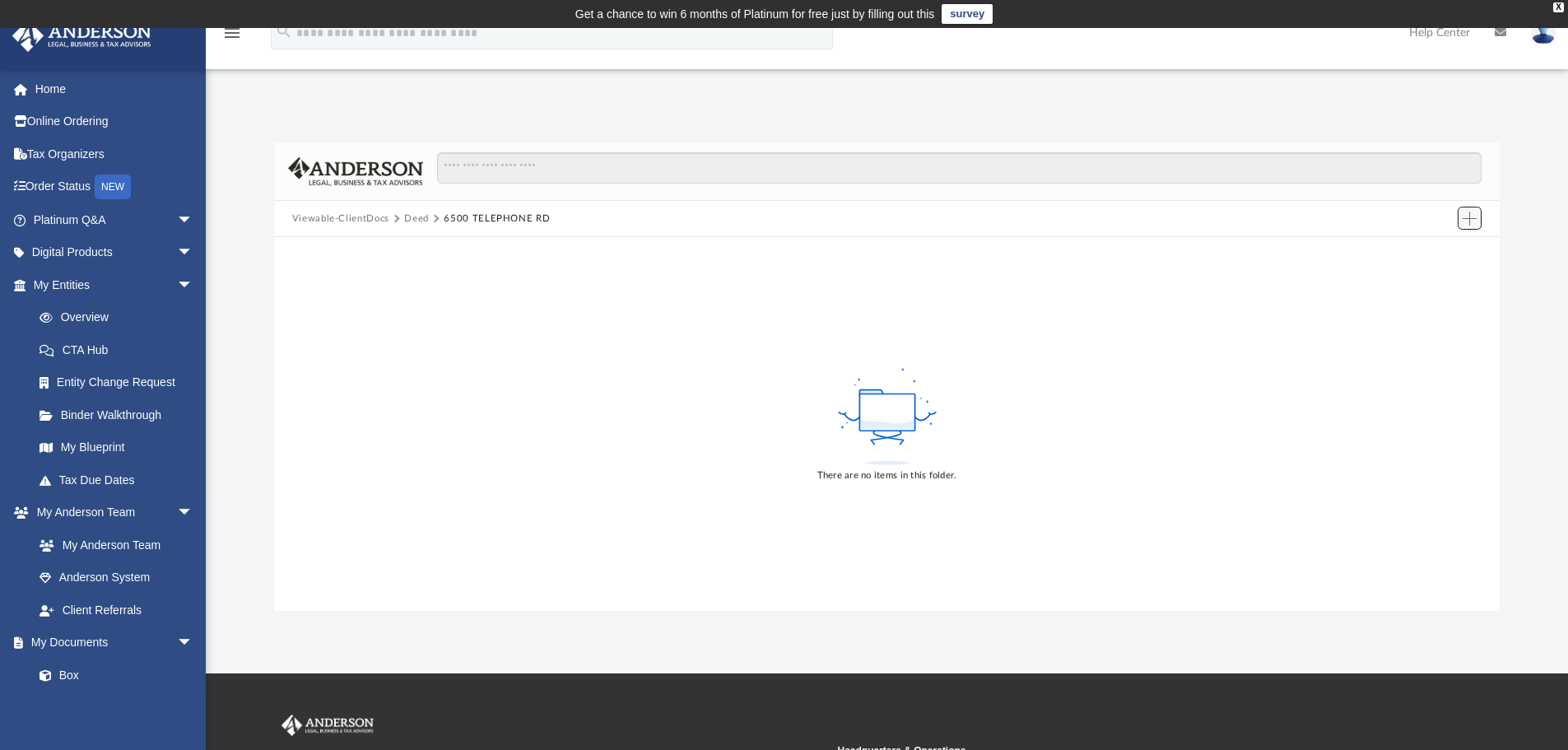
click at [1478, 217] on button "Add" at bounding box center [1470, 218] width 25 height 23
click at [1439, 244] on li "Upload" at bounding box center [1446, 251] width 52 height 17
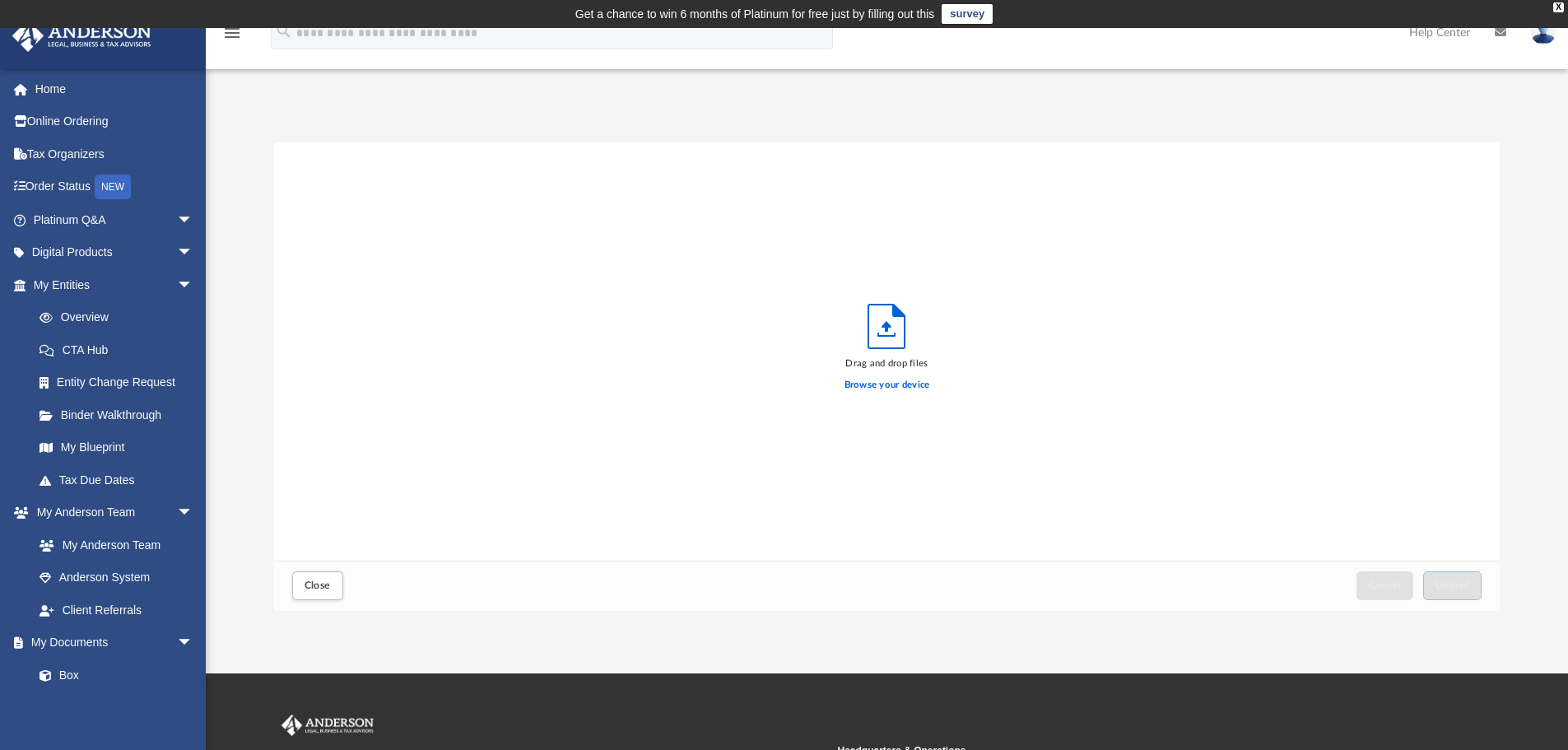
scroll to position [405, 1214]
click at [877, 382] on label "Browse your device" at bounding box center [887, 385] width 85 height 15
click at [0, 0] on input "Browse your device" at bounding box center [0, 0] width 0 height 0
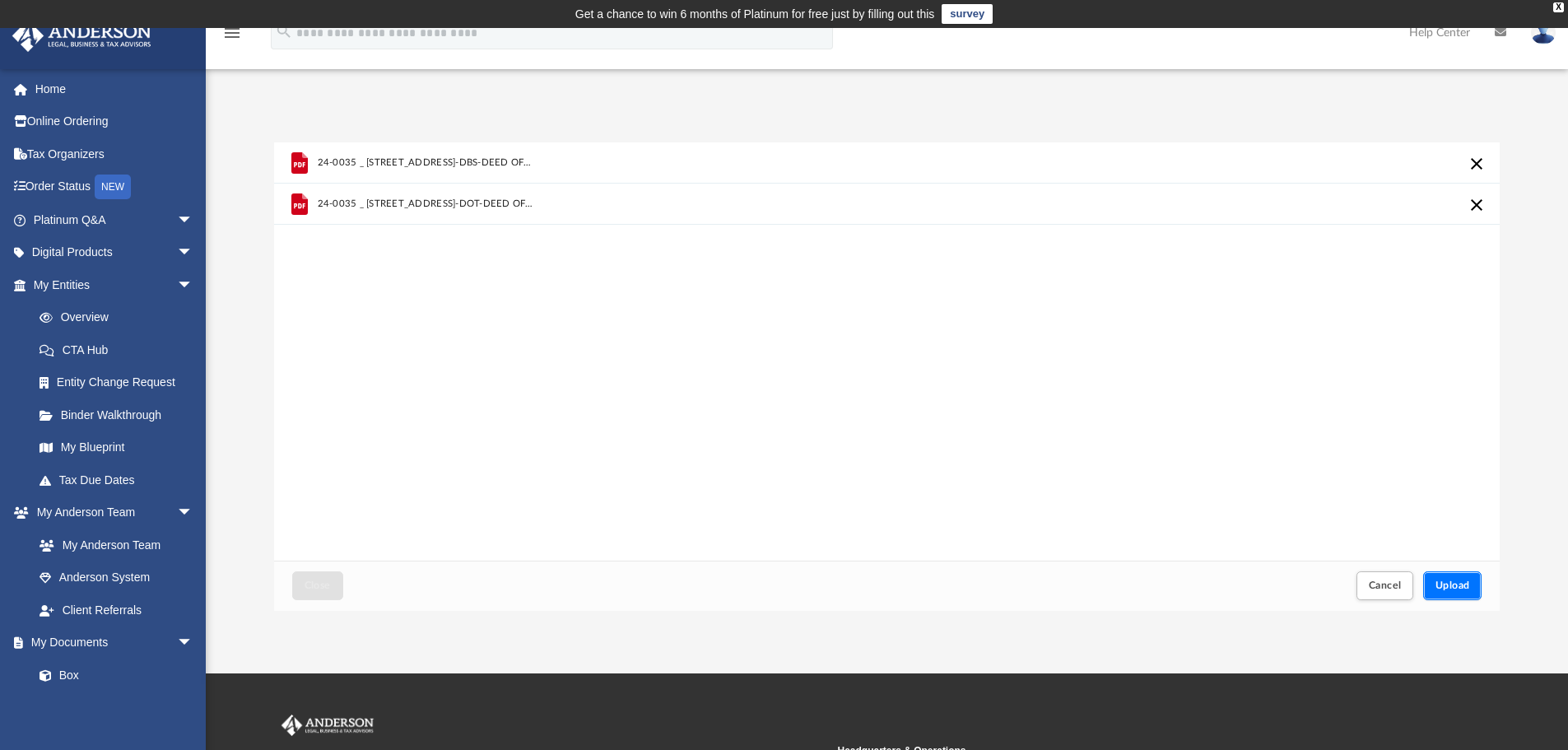
click at [1454, 577] on button "Upload" at bounding box center [1453, 585] width 59 height 29
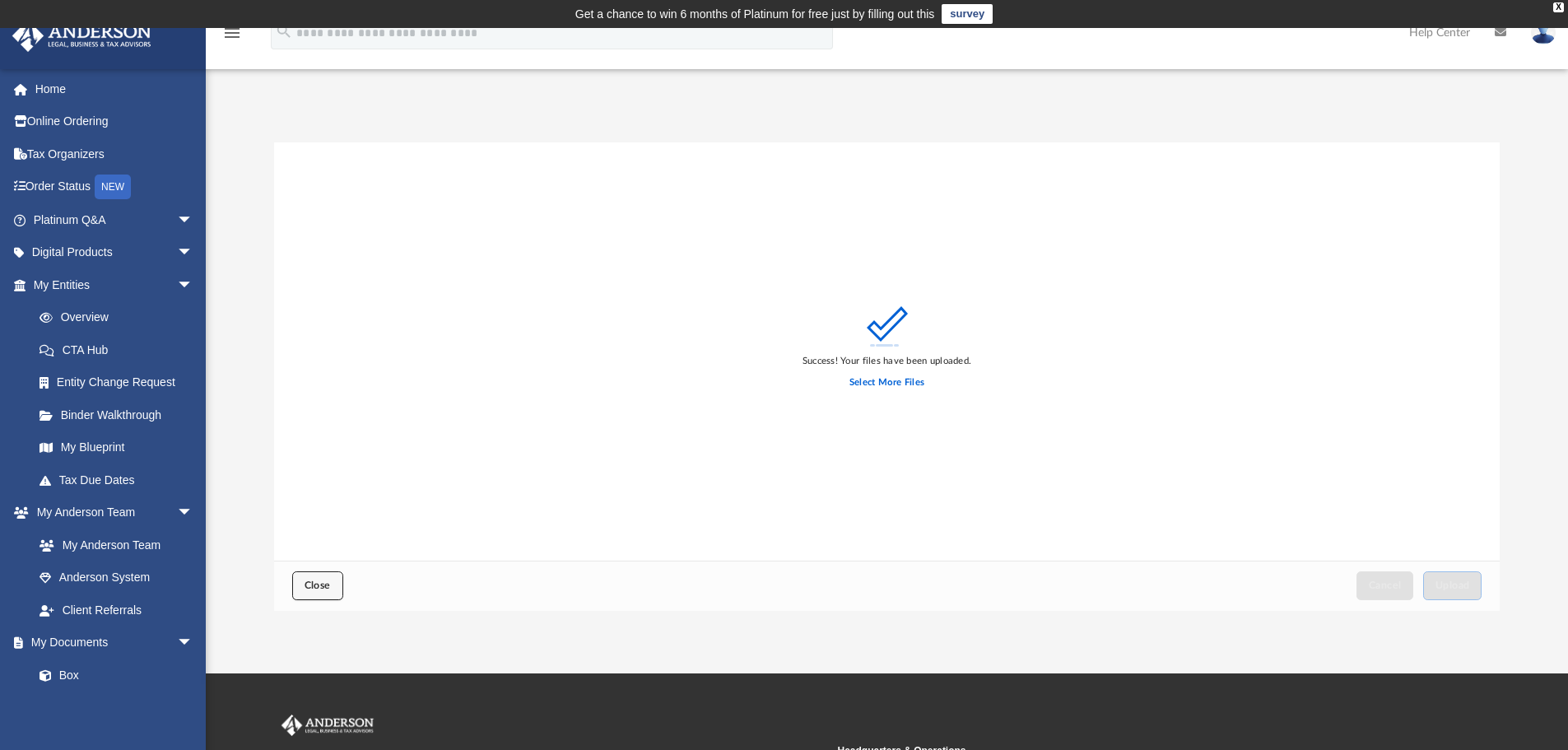
click at [320, 583] on span "Close" at bounding box center [318, 585] width 27 height 10
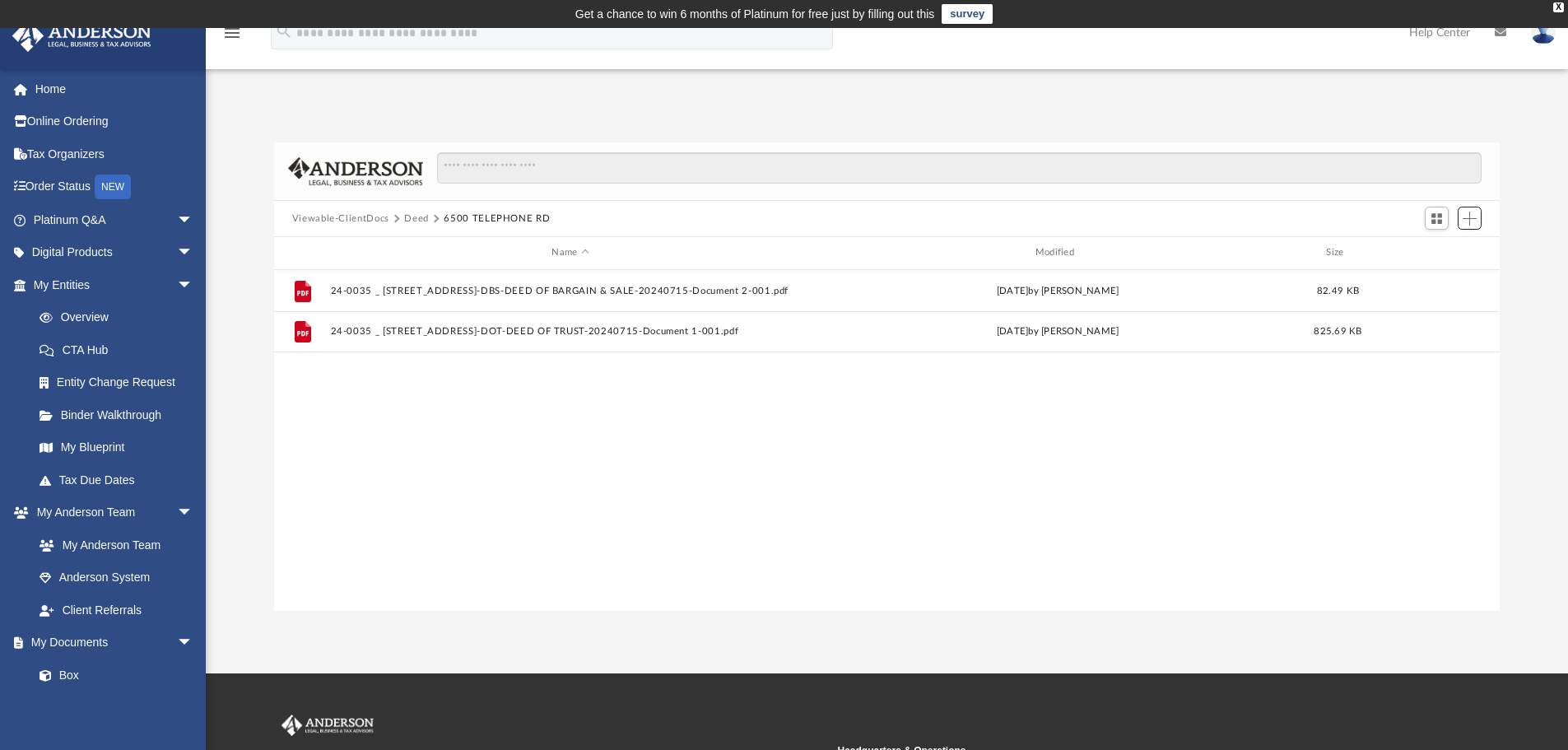
scroll to position [362, 1214]
click at [414, 217] on button "Deed" at bounding box center [417, 219] width 25 height 15
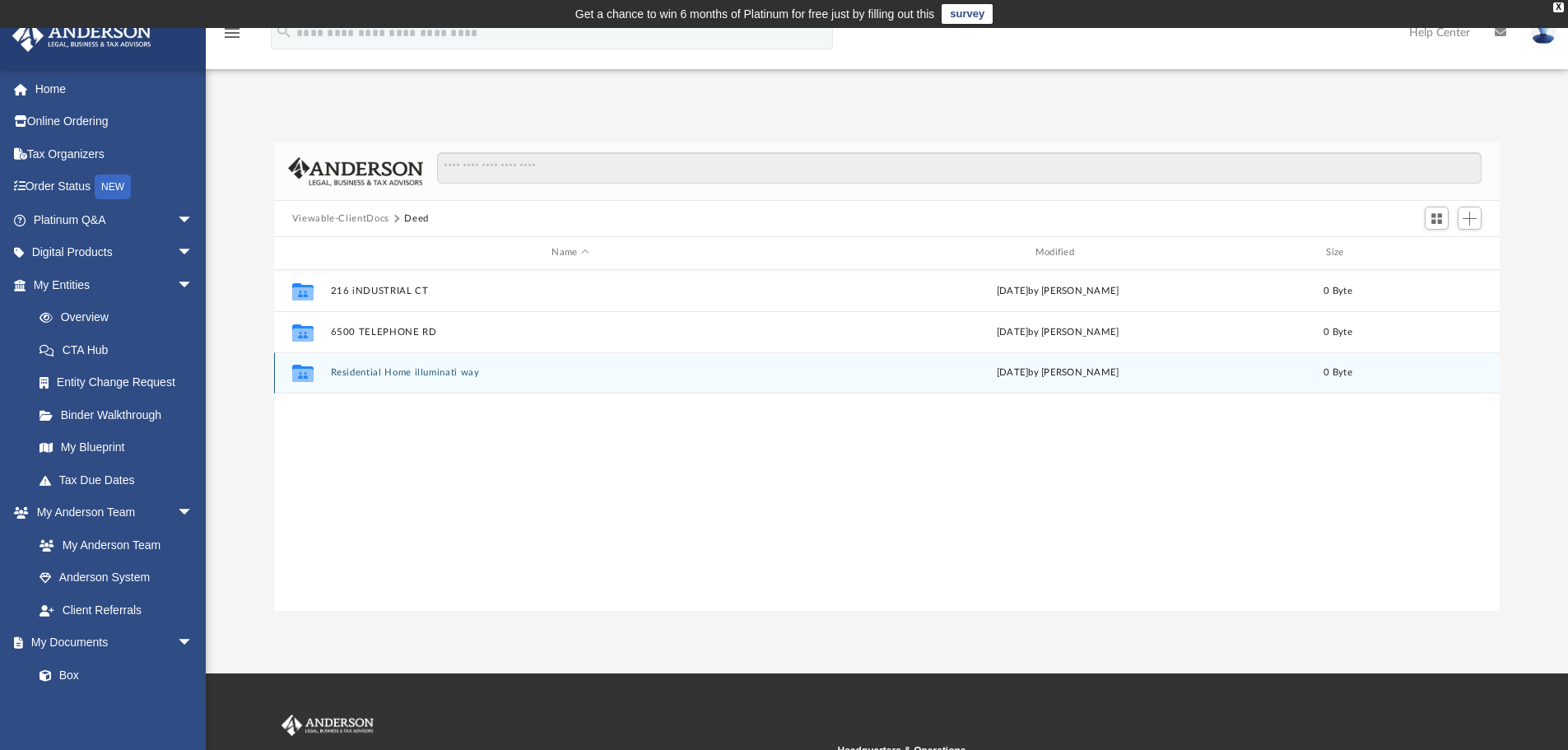
click at [359, 375] on button "Residential Home illuminati way" at bounding box center [570, 372] width 480 height 11
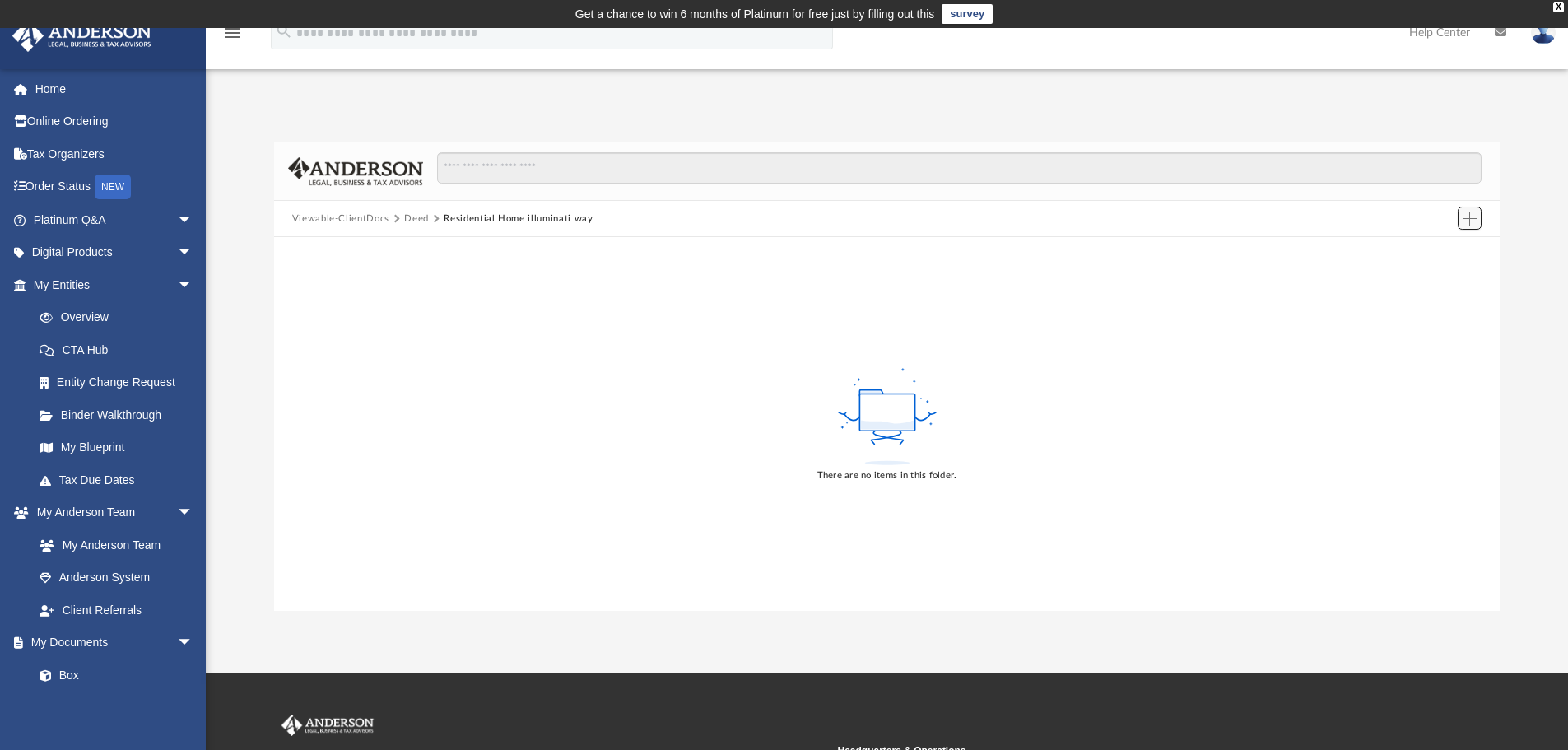
click at [1469, 218] on span "Add" at bounding box center [1469, 218] width 14 height 14
click at [1434, 251] on li "Upload" at bounding box center [1446, 251] width 52 height 17
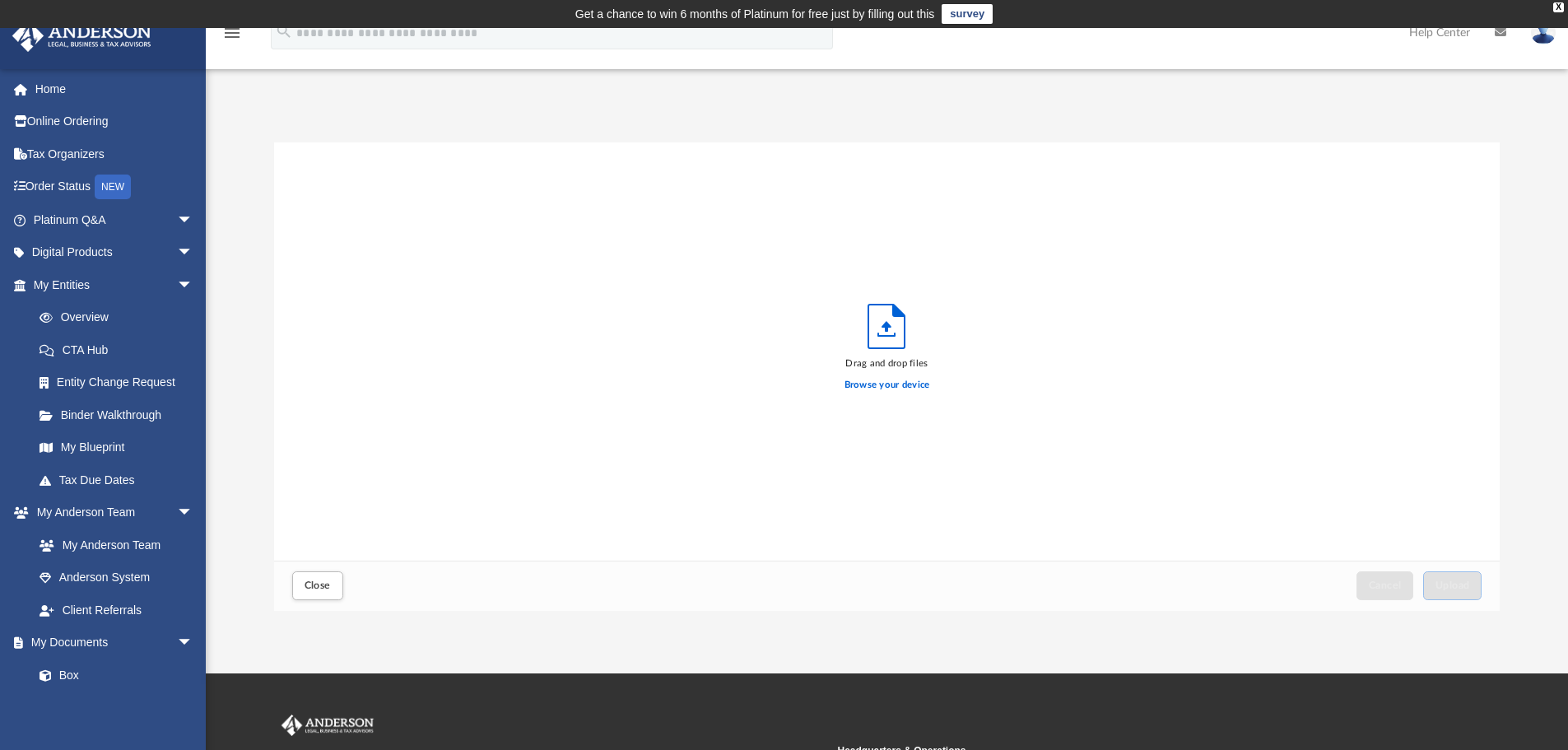
scroll to position [405, 1214]
click at [901, 387] on label "Browse your device" at bounding box center [887, 385] width 85 height 15
click at [0, 0] on input "Browse your device" at bounding box center [0, 0] width 0 height 0
click at [1448, 591] on button "Upload" at bounding box center [1453, 585] width 59 height 29
click at [326, 593] on button "Close" at bounding box center [317, 585] width 51 height 29
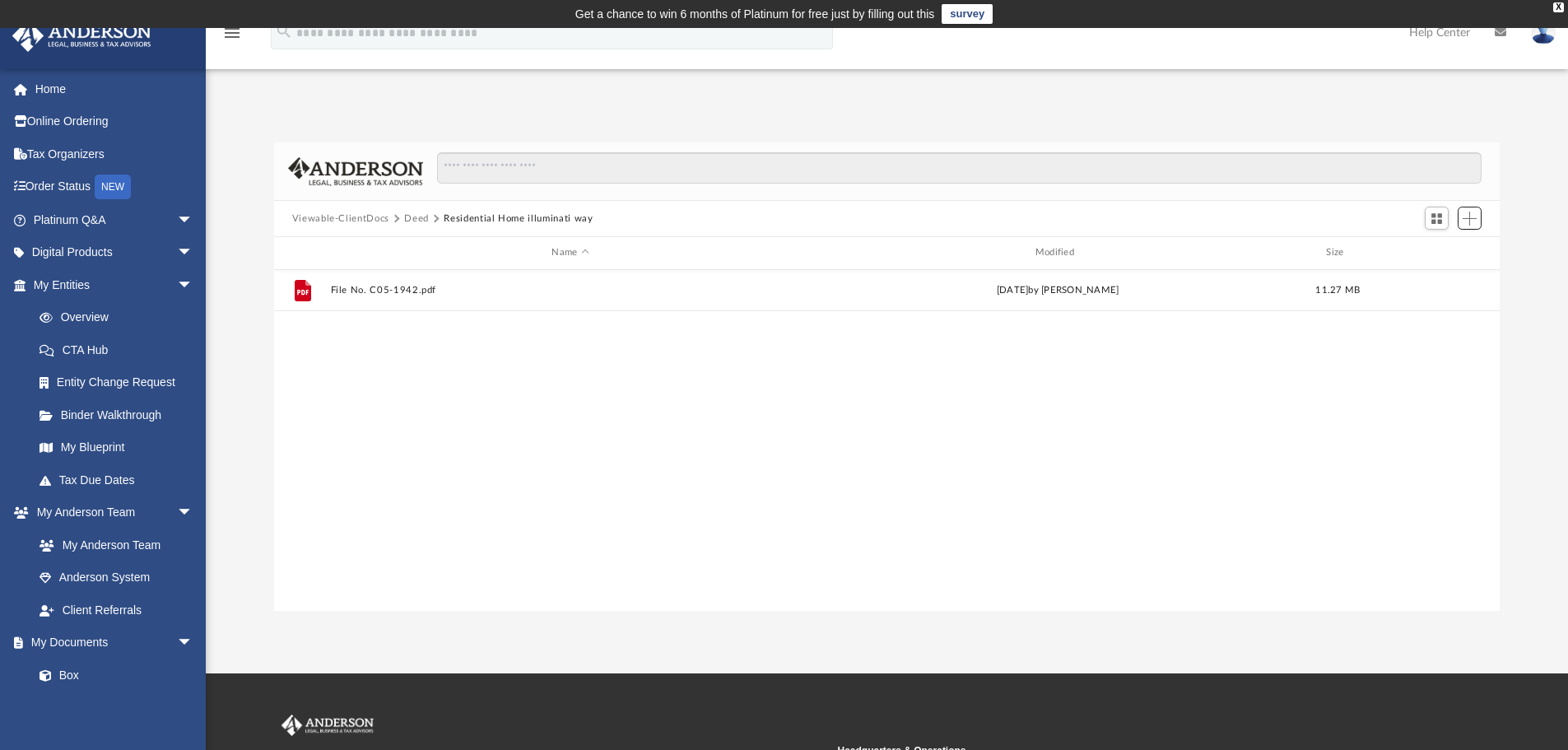
scroll to position [362, 1214]
click at [419, 222] on button "Deed" at bounding box center [417, 219] width 25 height 15
